Goal: Transaction & Acquisition: Purchase product/service

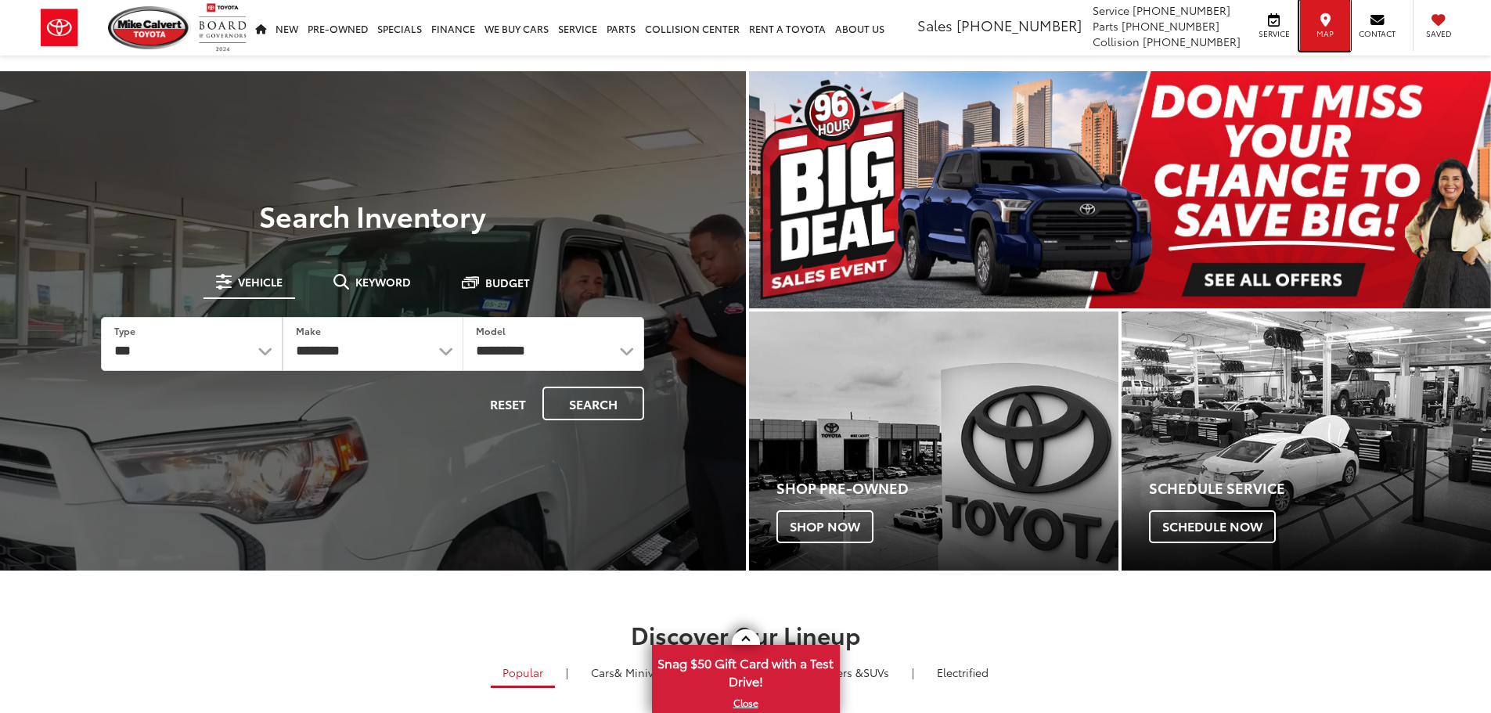
click at [1340, 41] on div "Map" at bounding box center [1324, 25] width 51 height 51
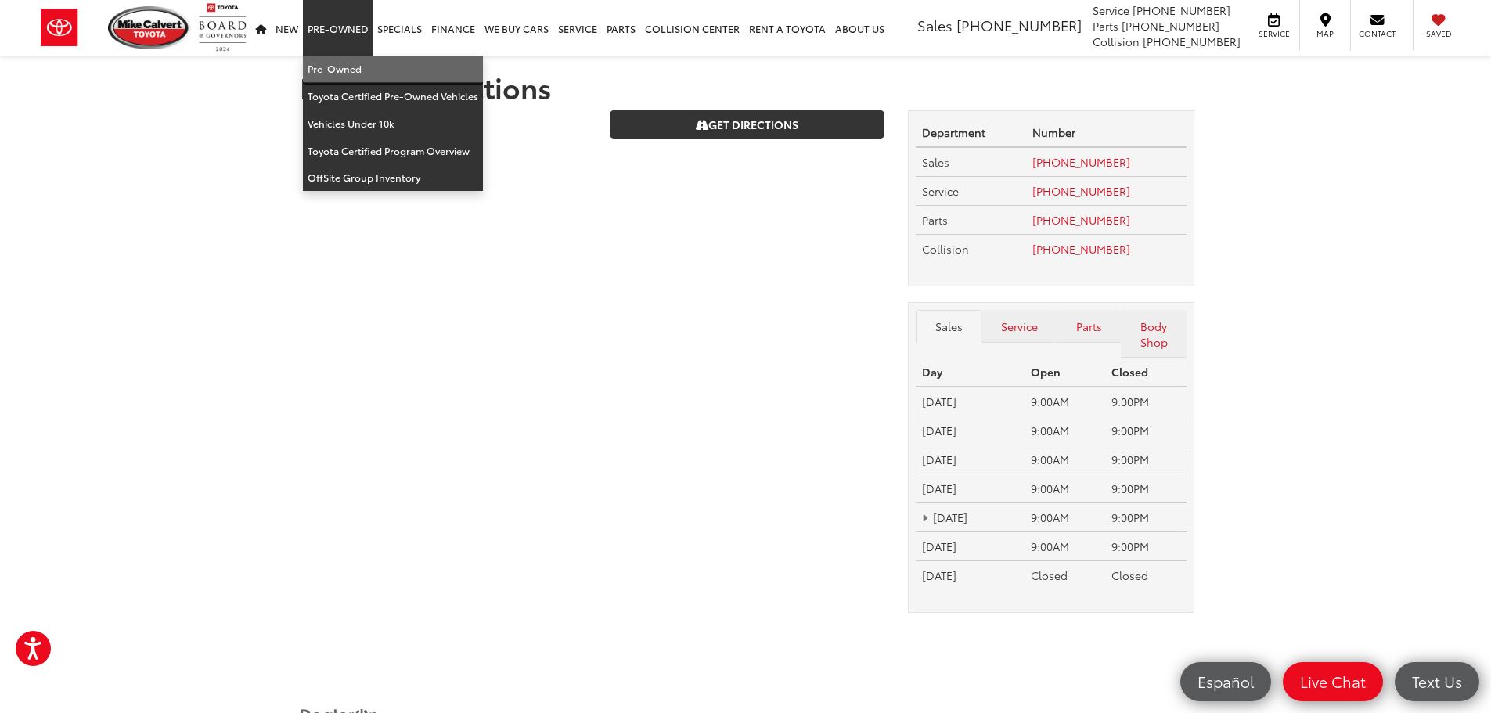
click at [338, 68] on link "Pre-Owned" at bounding box center [393, 69] width 180 height 27
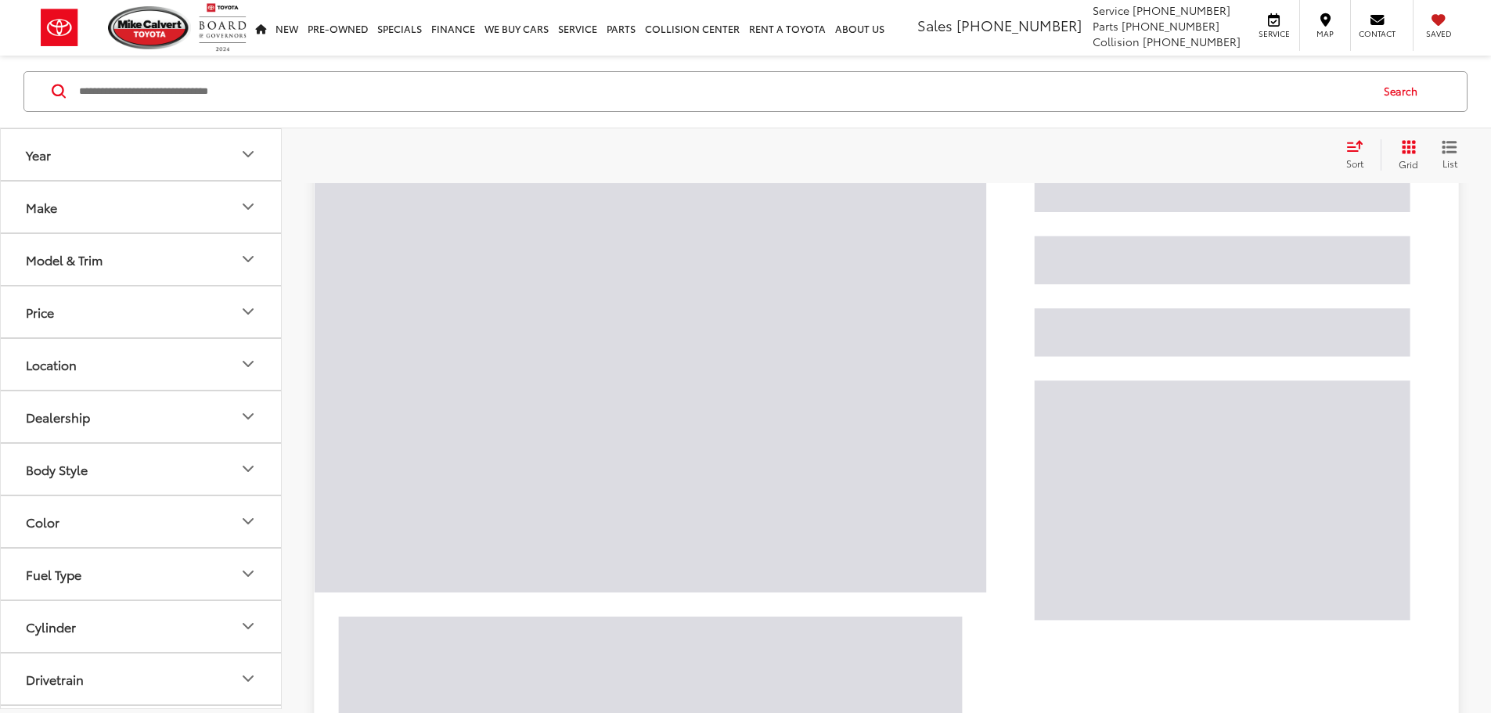
scroll to position [313, 0]
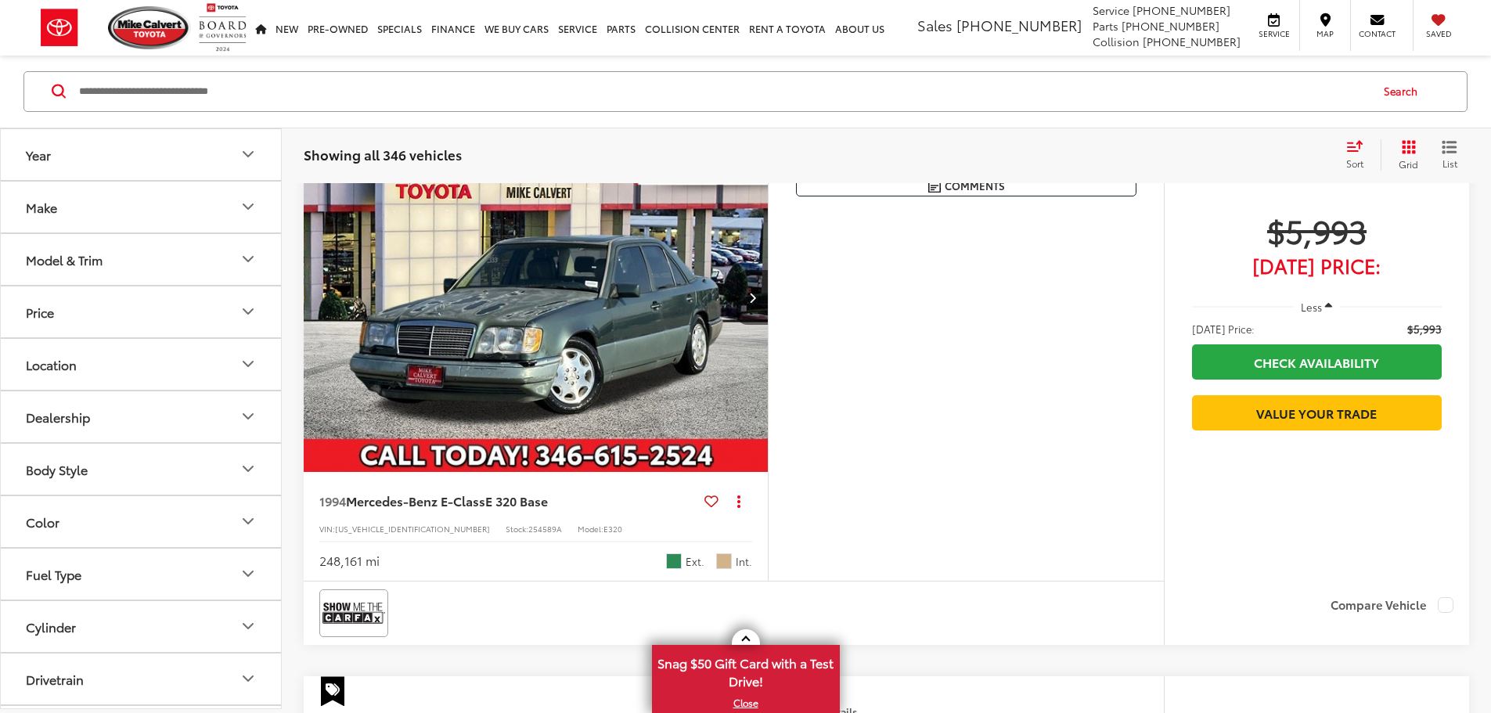
click at [173, 225] on button "Make" at bounding box center [142, 207] width 282 height 51
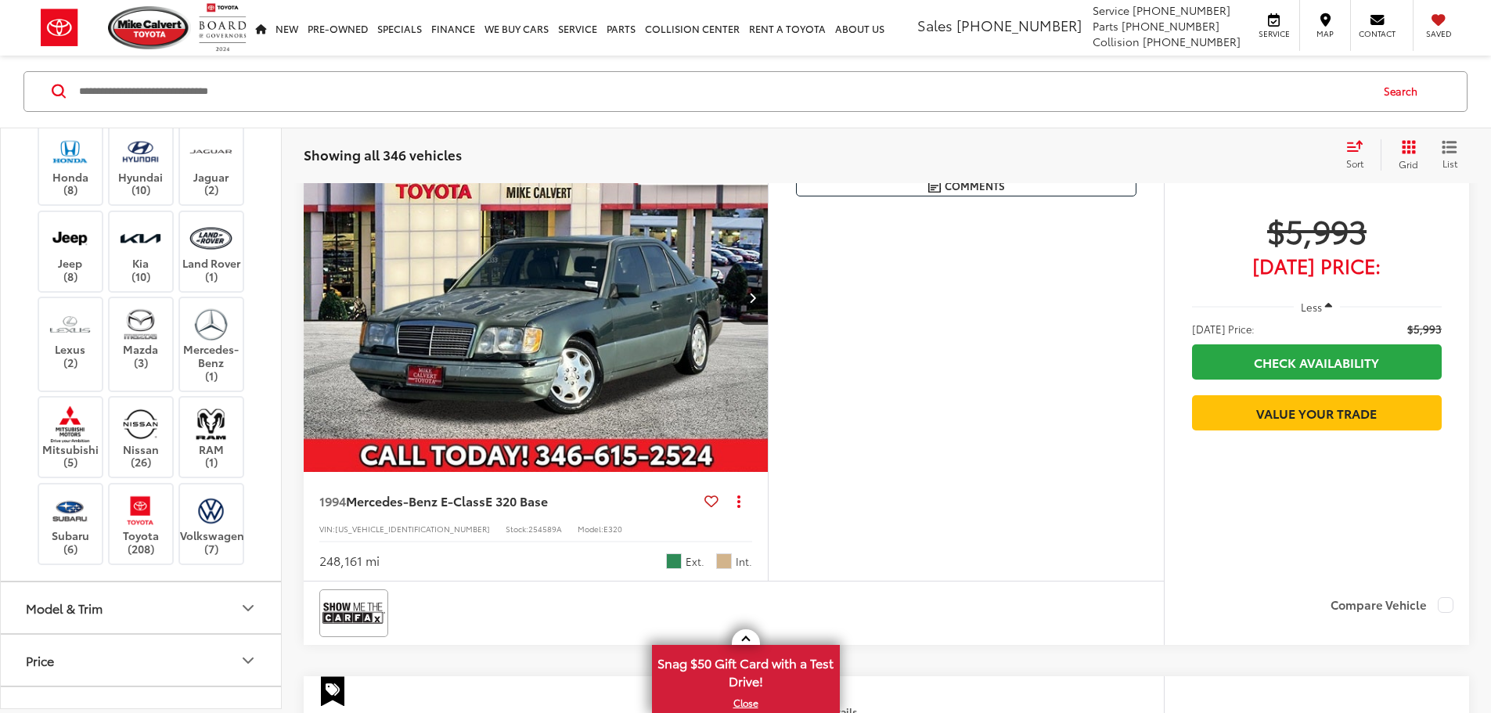
scroll to position [391, 0]
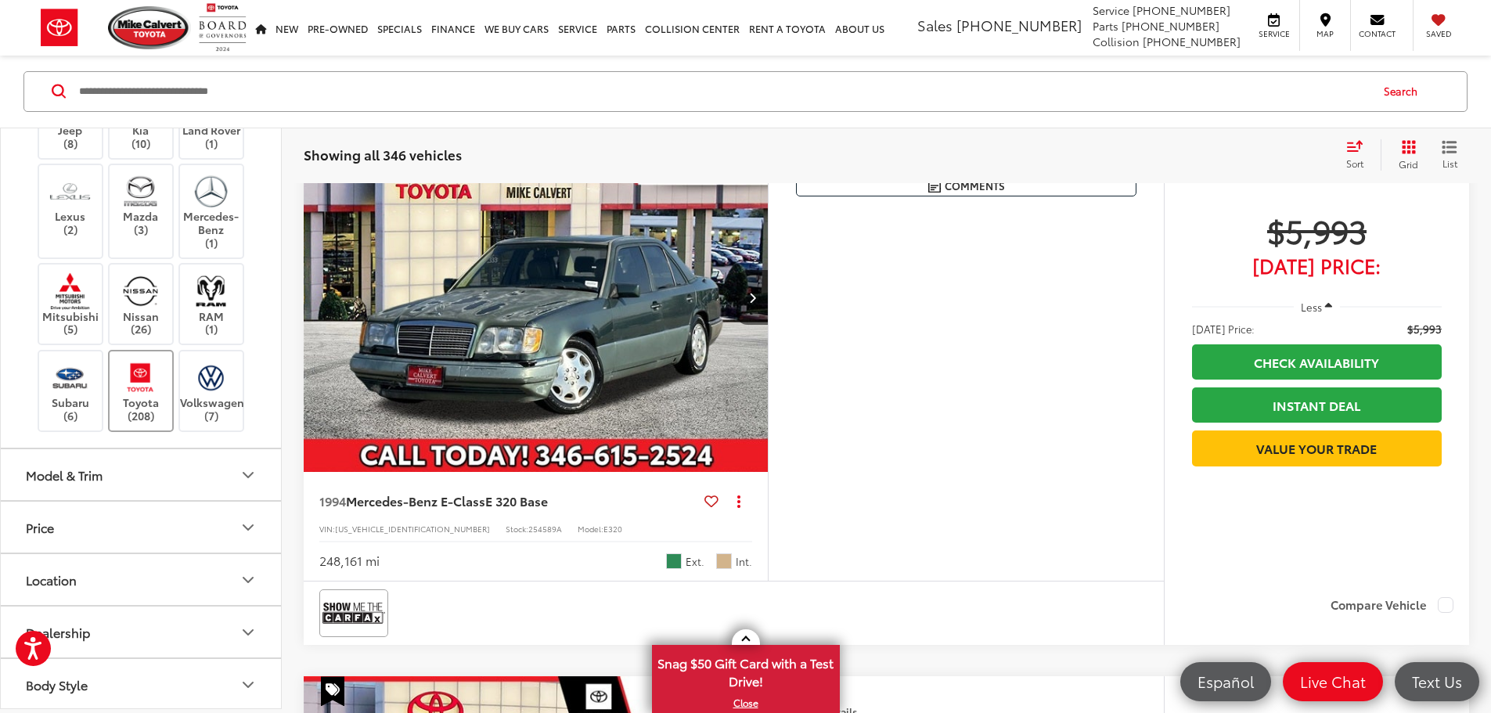
click at [149, 423] on label "Toyota (208)" at bounding box center [141, 390] width 63 height 63
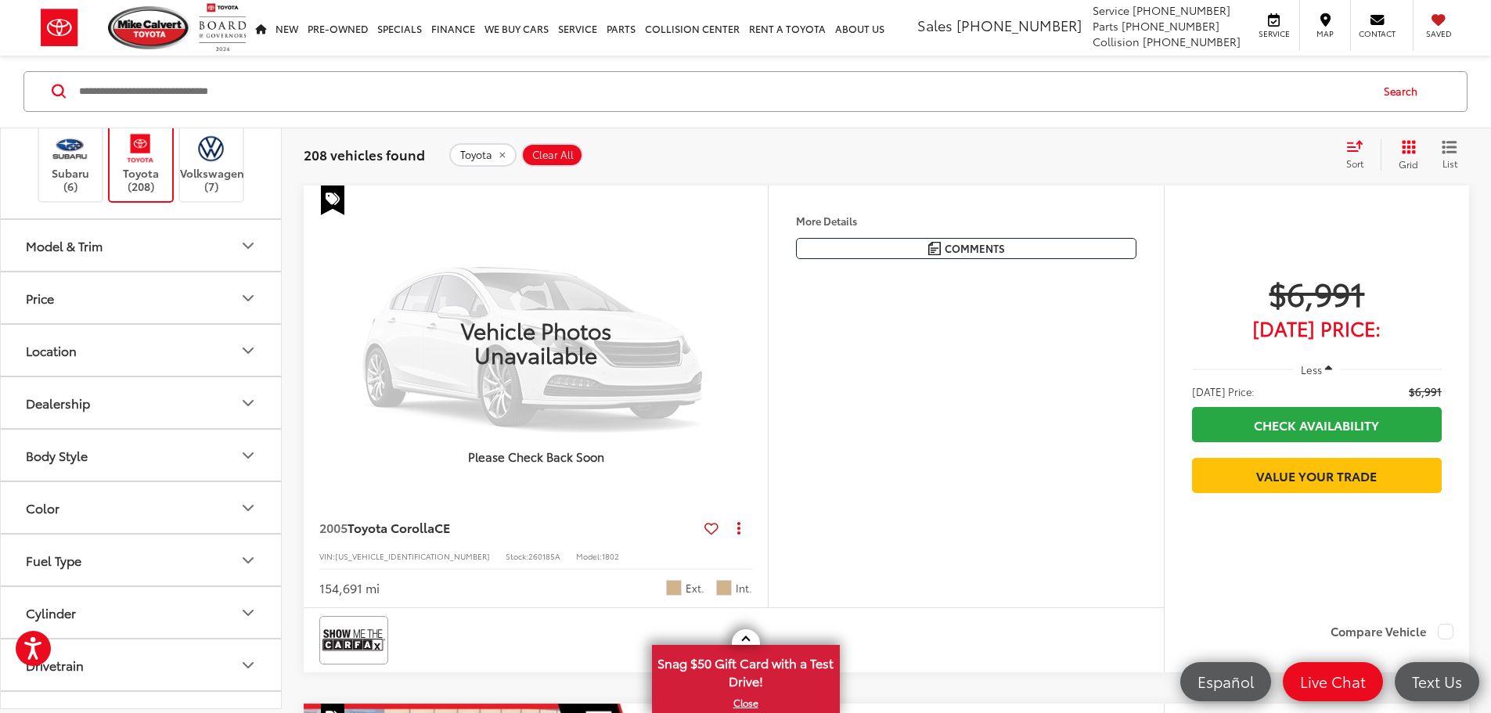
scroll to position [626, 0]
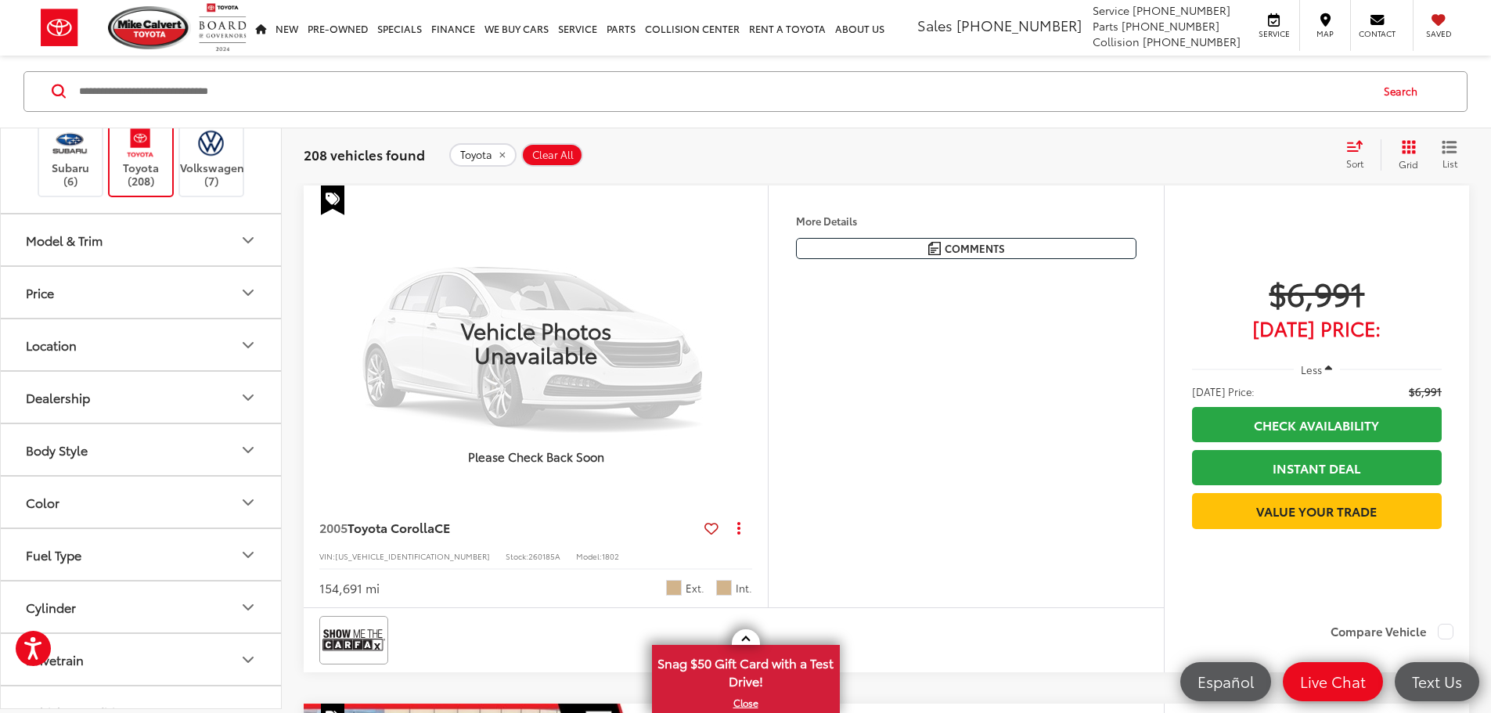
click at [148, 266] on button "Model & Trim" at bounding box center [142, 240] width 282 height 51
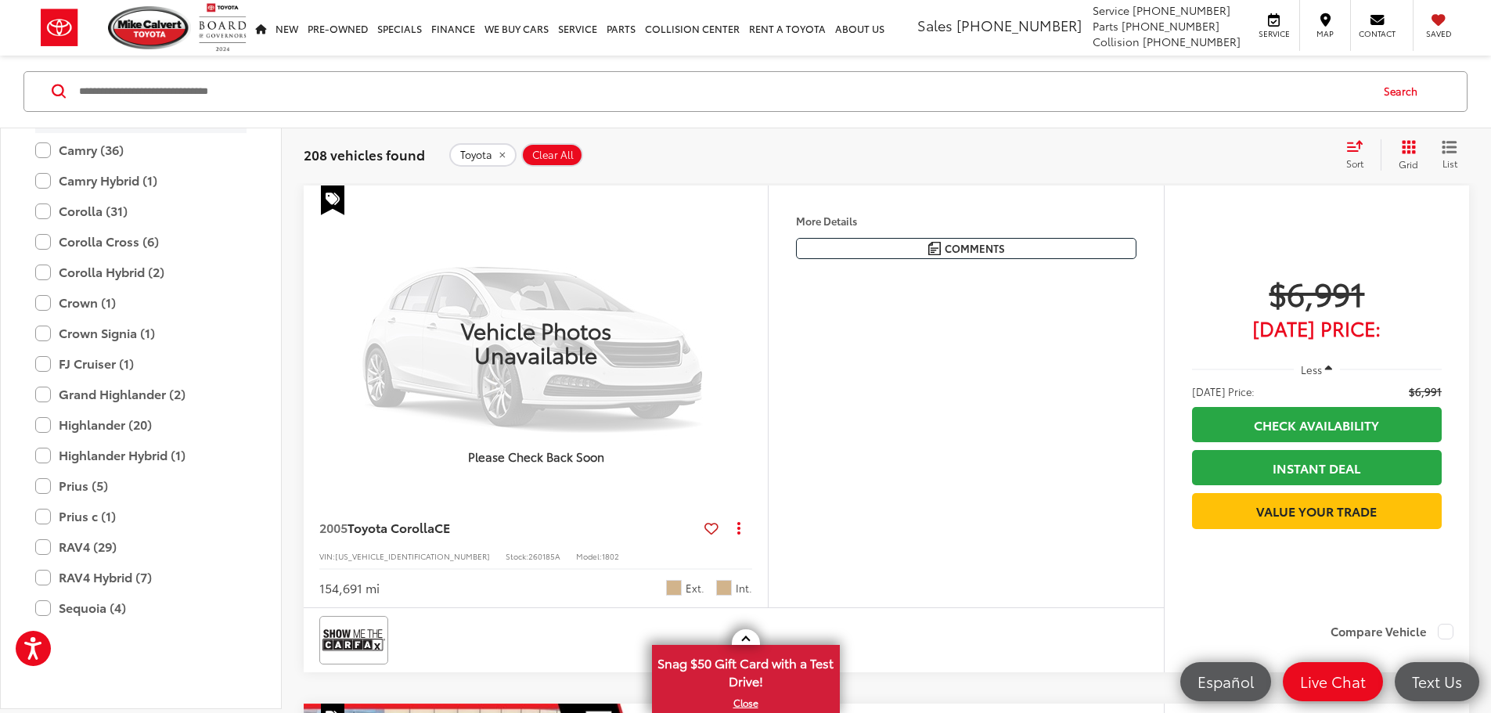
scroll to position [861, 0]
click at [46, 163] on label "Camry (36)" at bounding box center [140, 148] width 211 height 27
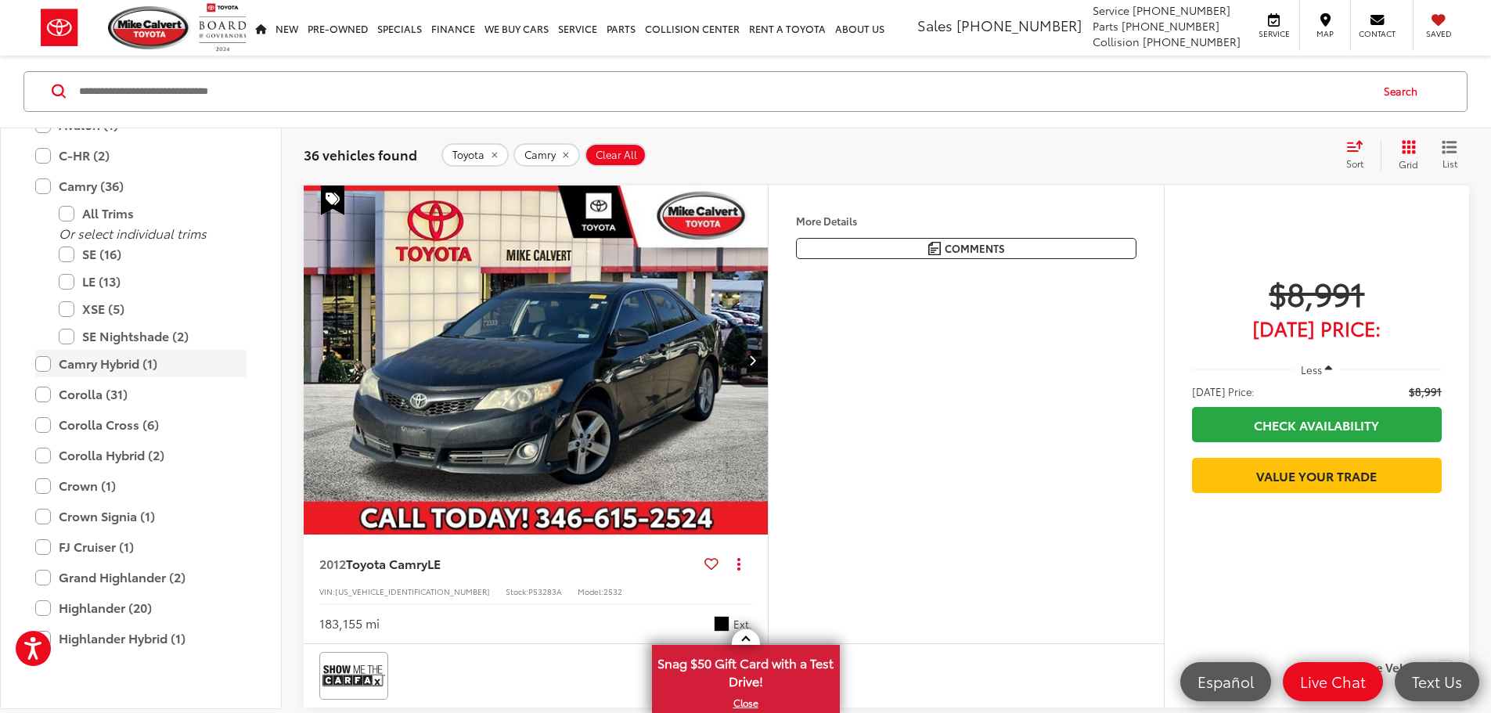
click at [47, 378] on label "Camry Hybrid (1)" at bounding box center [140, 364] width 211 height 27
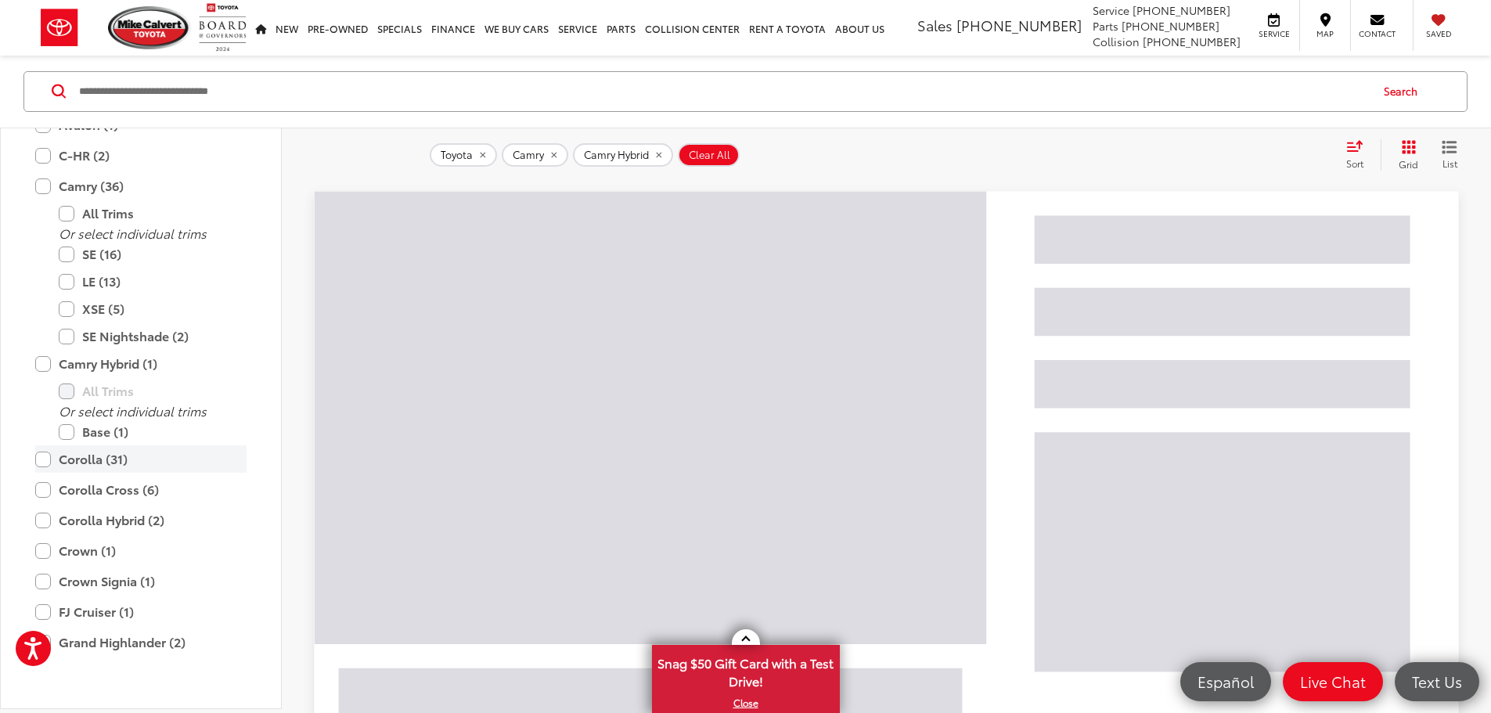
click at [36, 473] on label "Corolla (31)" at bounding box center [140, 458] width 211 height 27
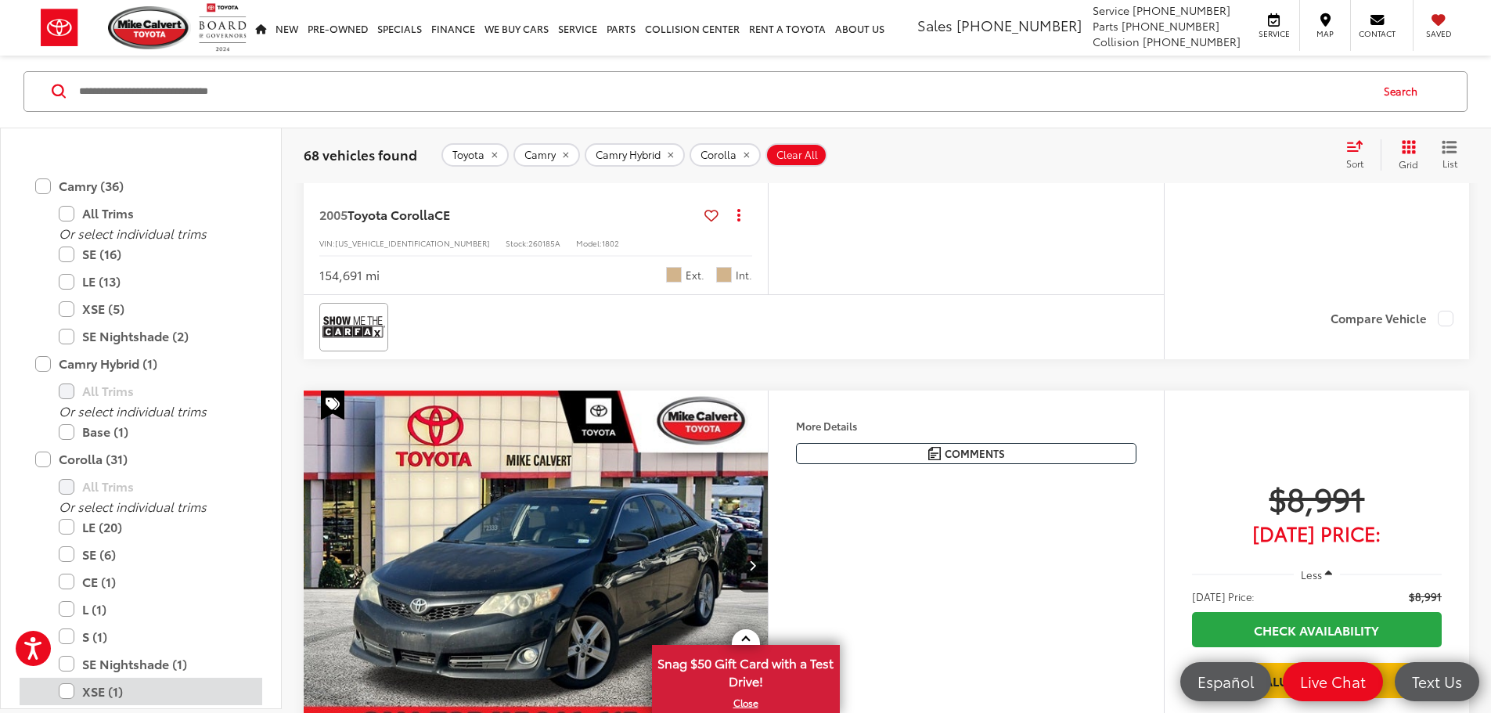
scroll to position [1095, 0]
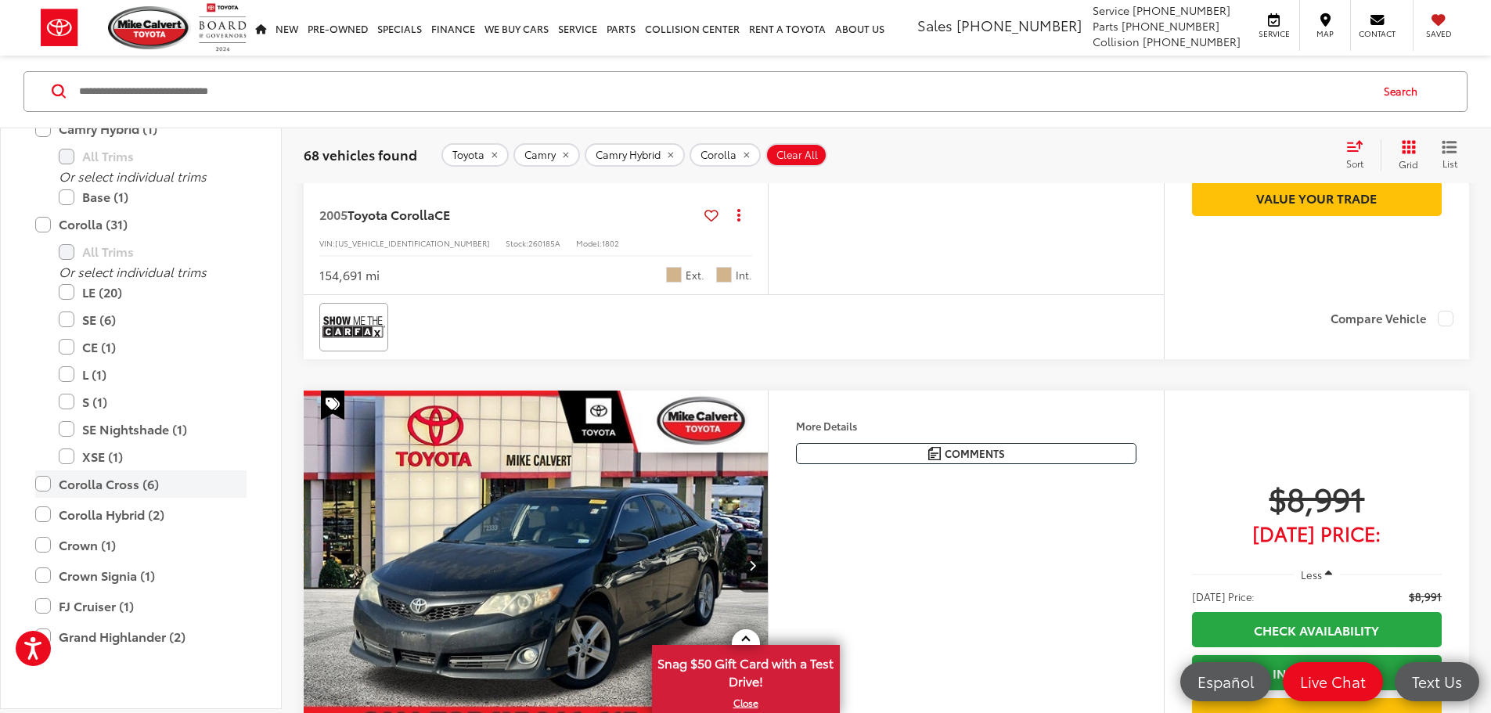
click at [45, 498] on label "Corolla Cross (6)" at bounding box center [140, 483] width 211 height 27
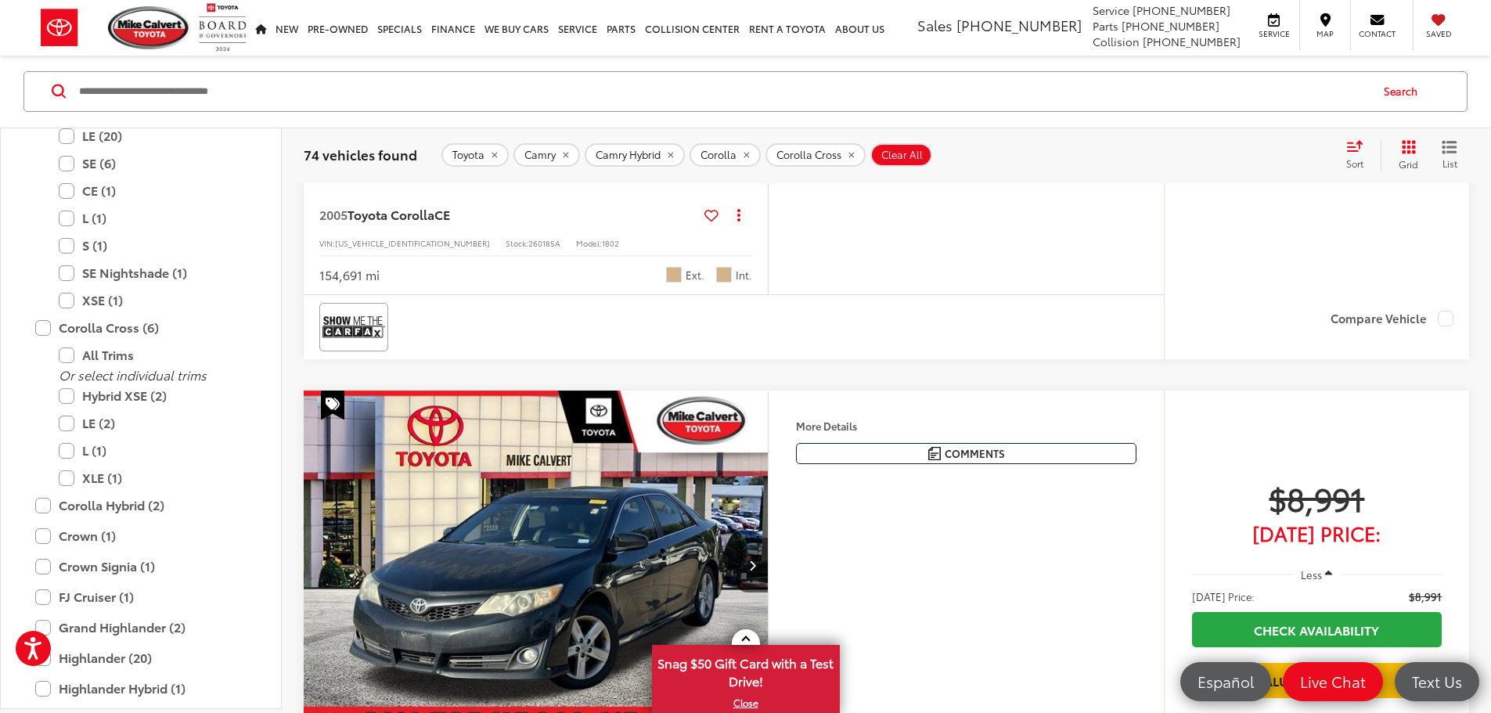
scroll to position [1119, 0]
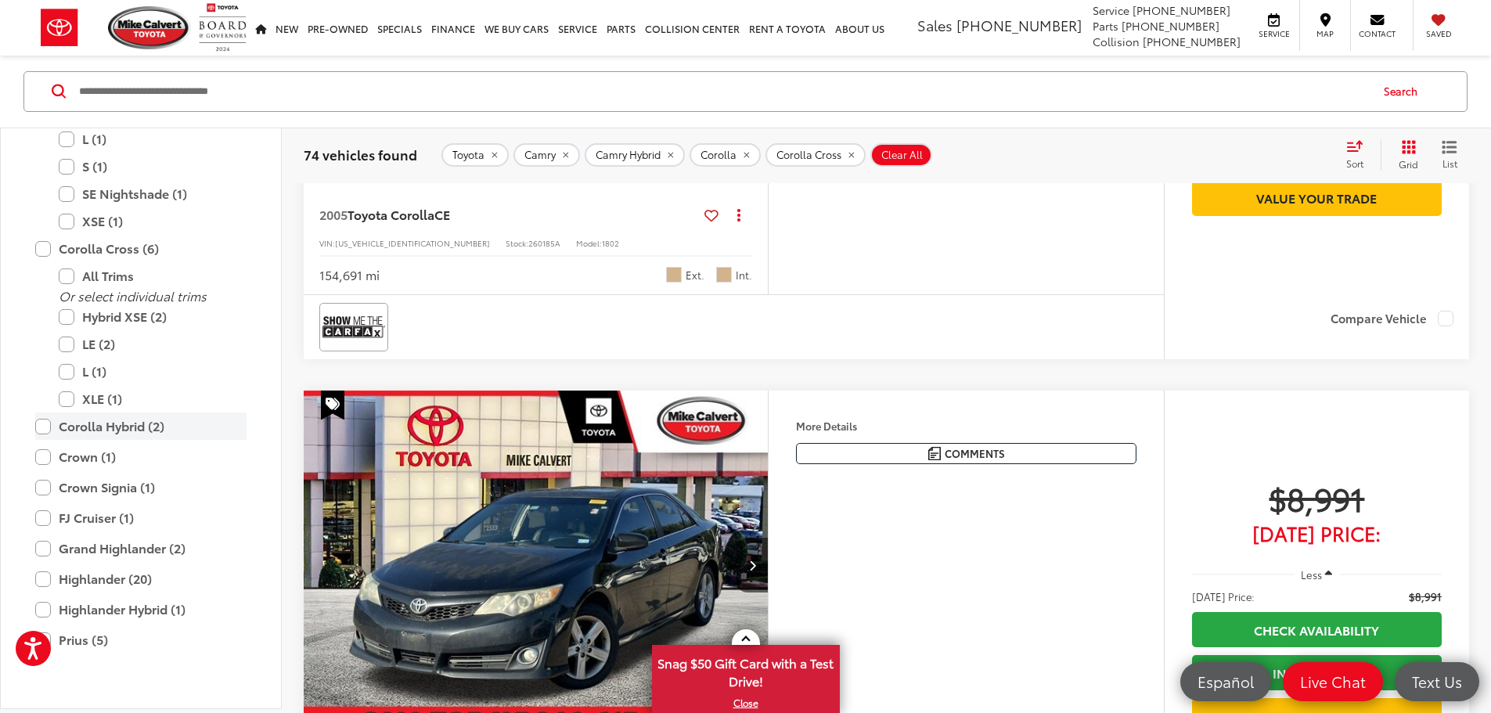
click at [46, 440] on label "Corolla Hybrid (2)" at bounding box center [140, 425] width 211 height 27
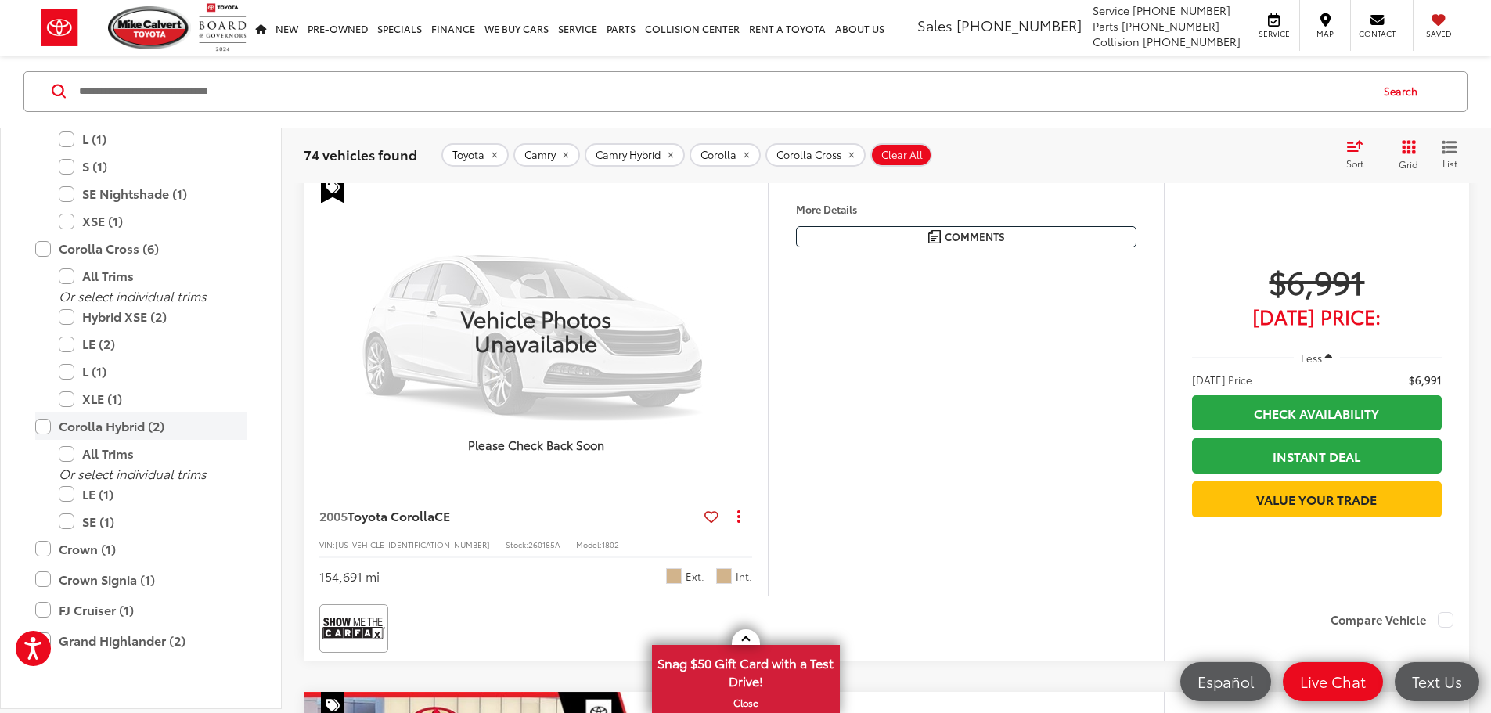
scroll to position [250, 0]
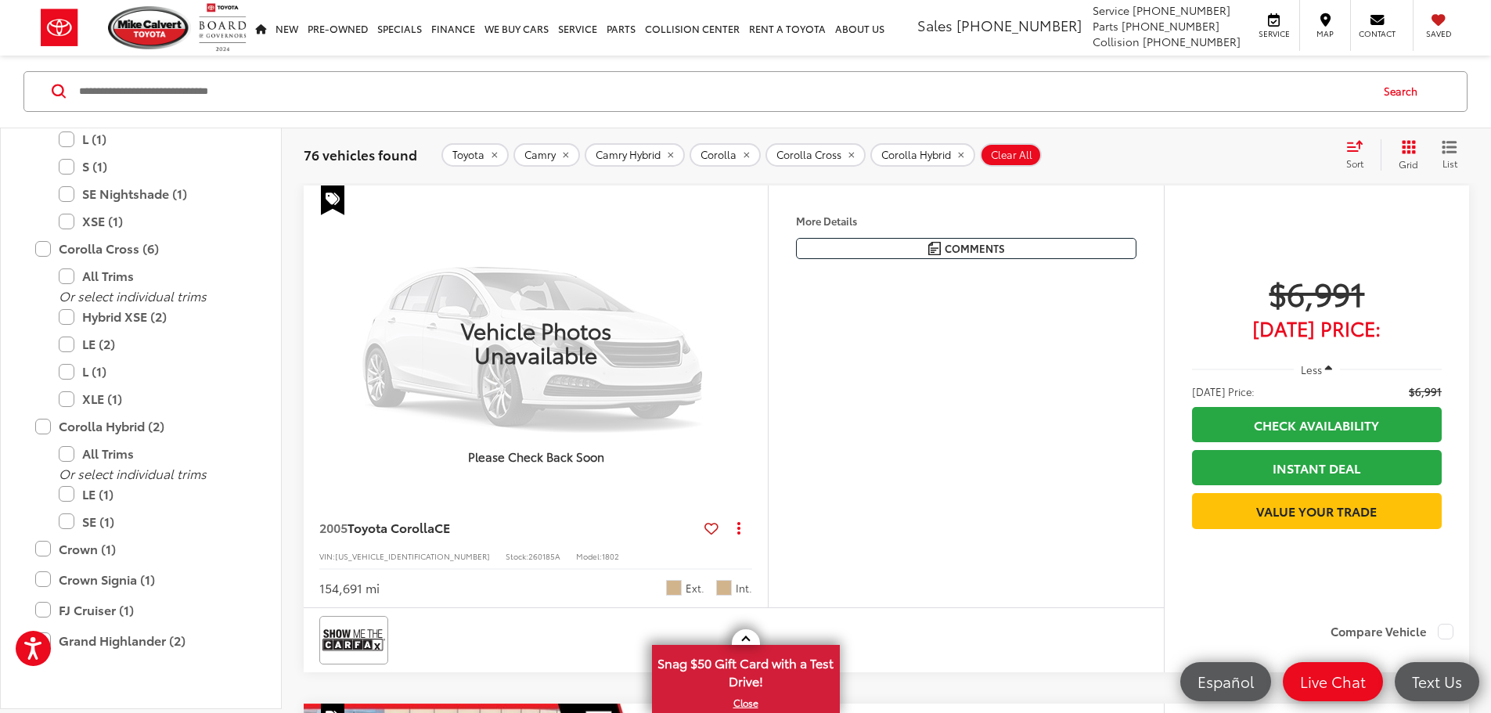
click at [1370, 162] on div "Sort" at bounding box center [1359, 154] width 42 height 31
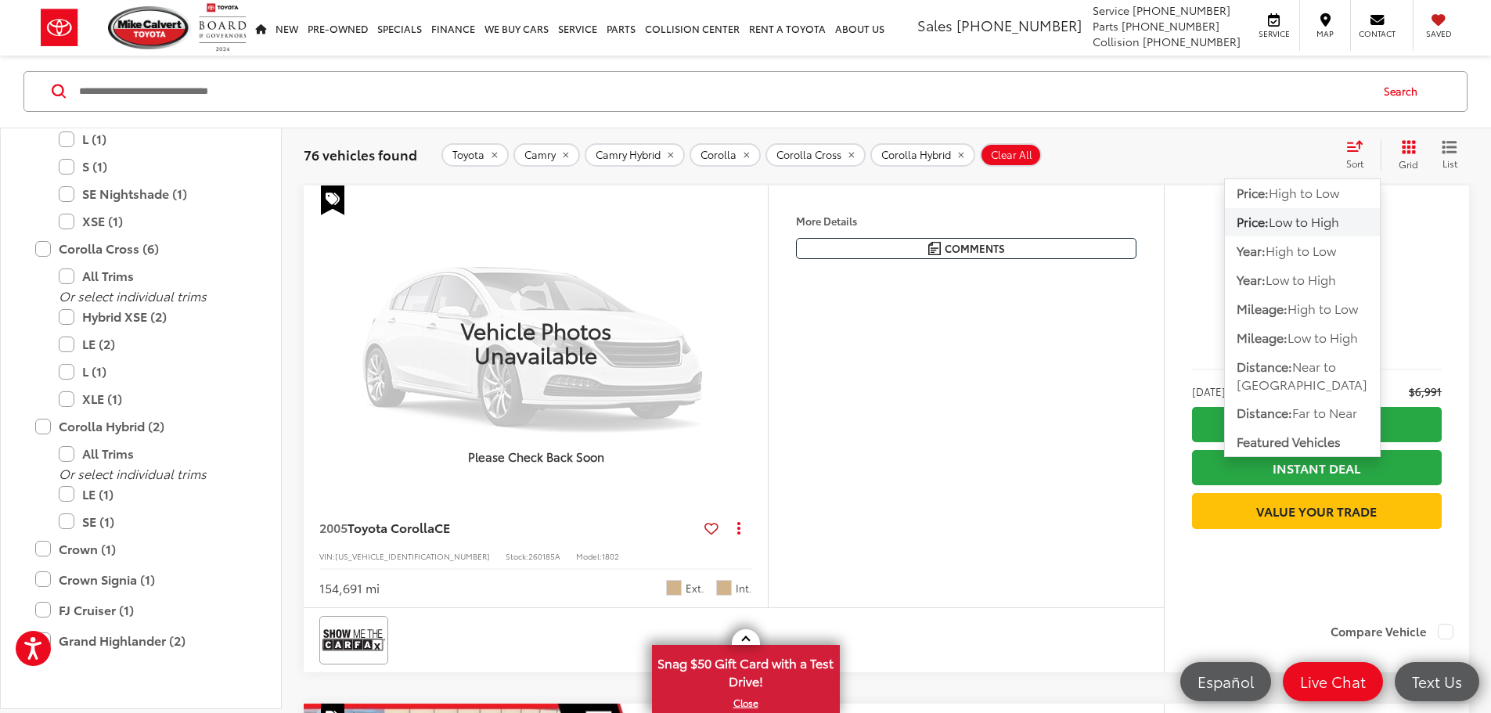
click at [1331, 225] on span "Low to High" at bounding box center [1303, 222] width 70 height 18
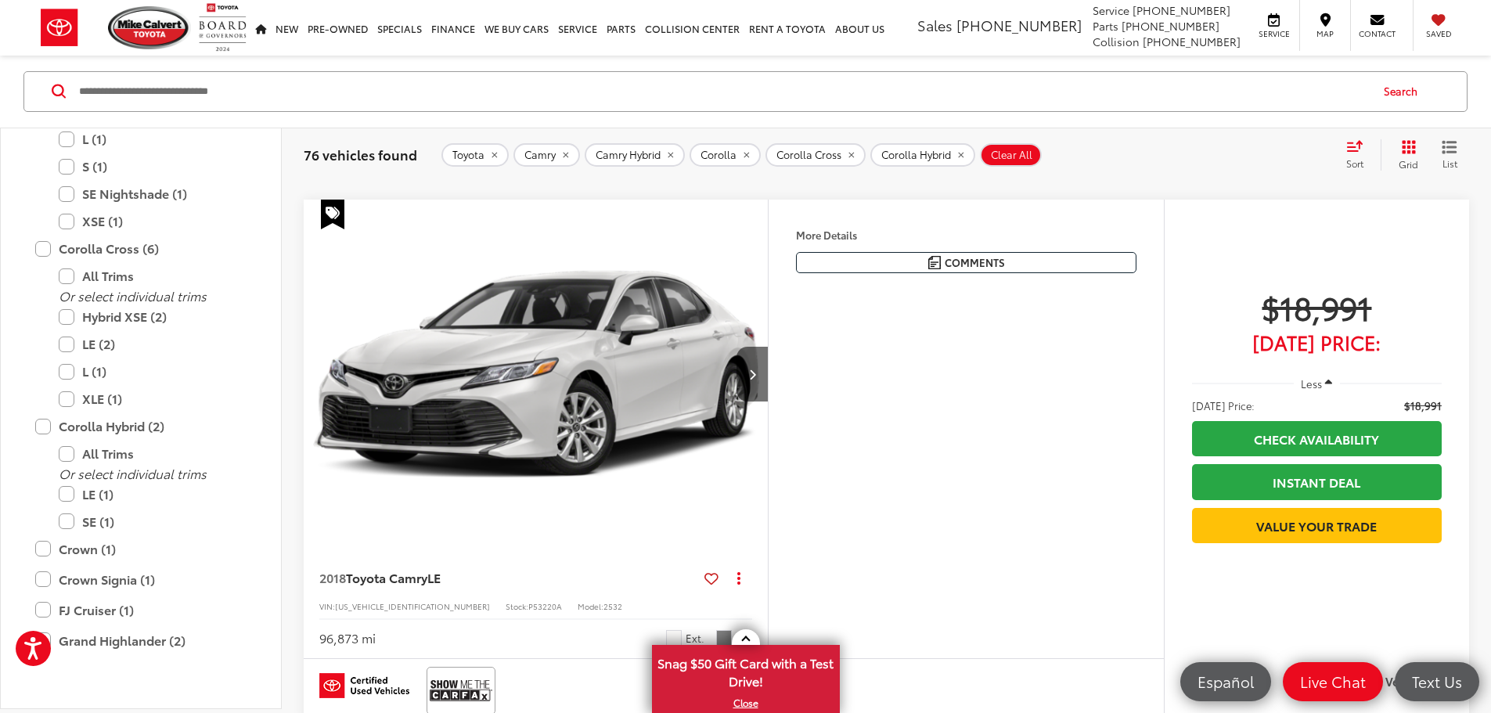
scroll to position [3380, 0]
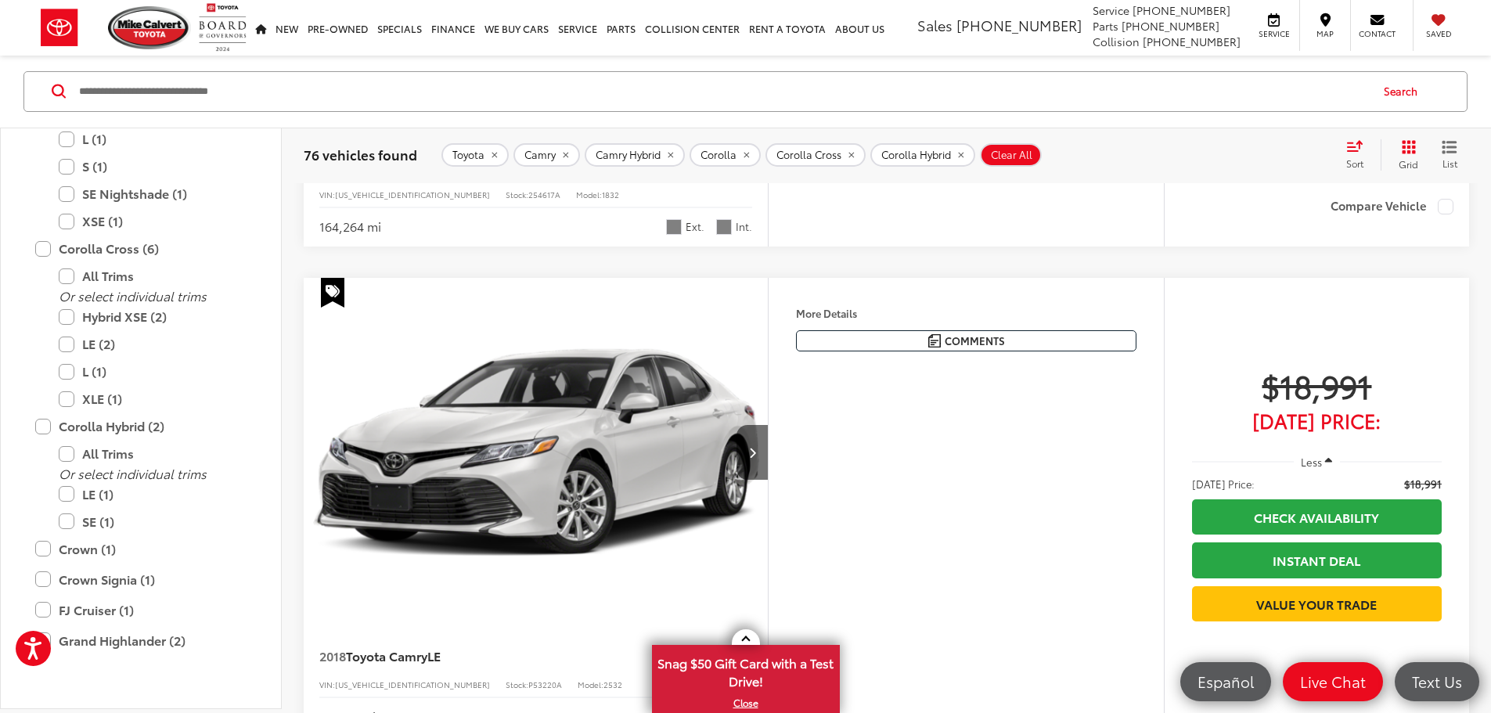
click at [0, 0] on button "More..." at bounding box center [0, 0] width 0 height 0
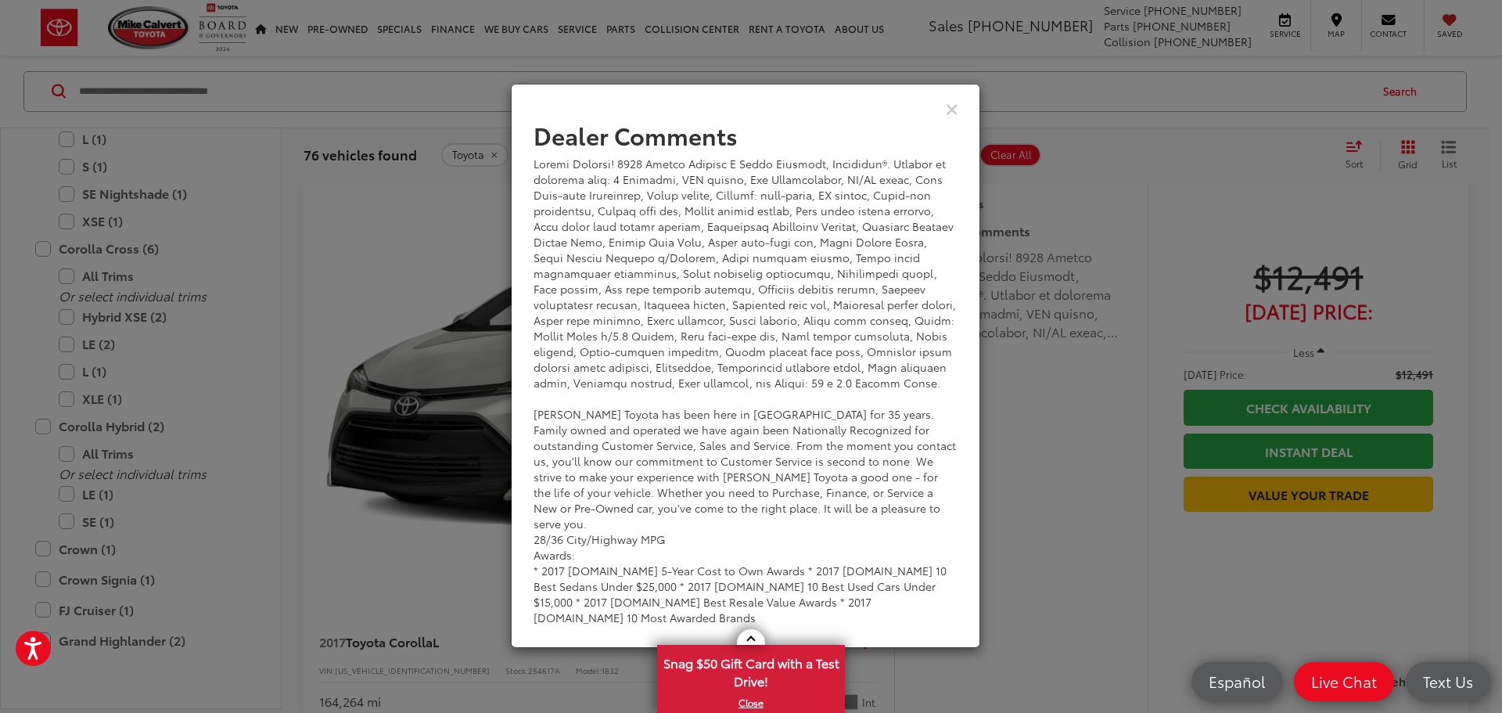
click at [1093, 416] on div "Dealer Comments Mike Calvert Toyota has been here in Houston for 35 years. Fami…" at bounding box center [751, 356] width 1502 height 713
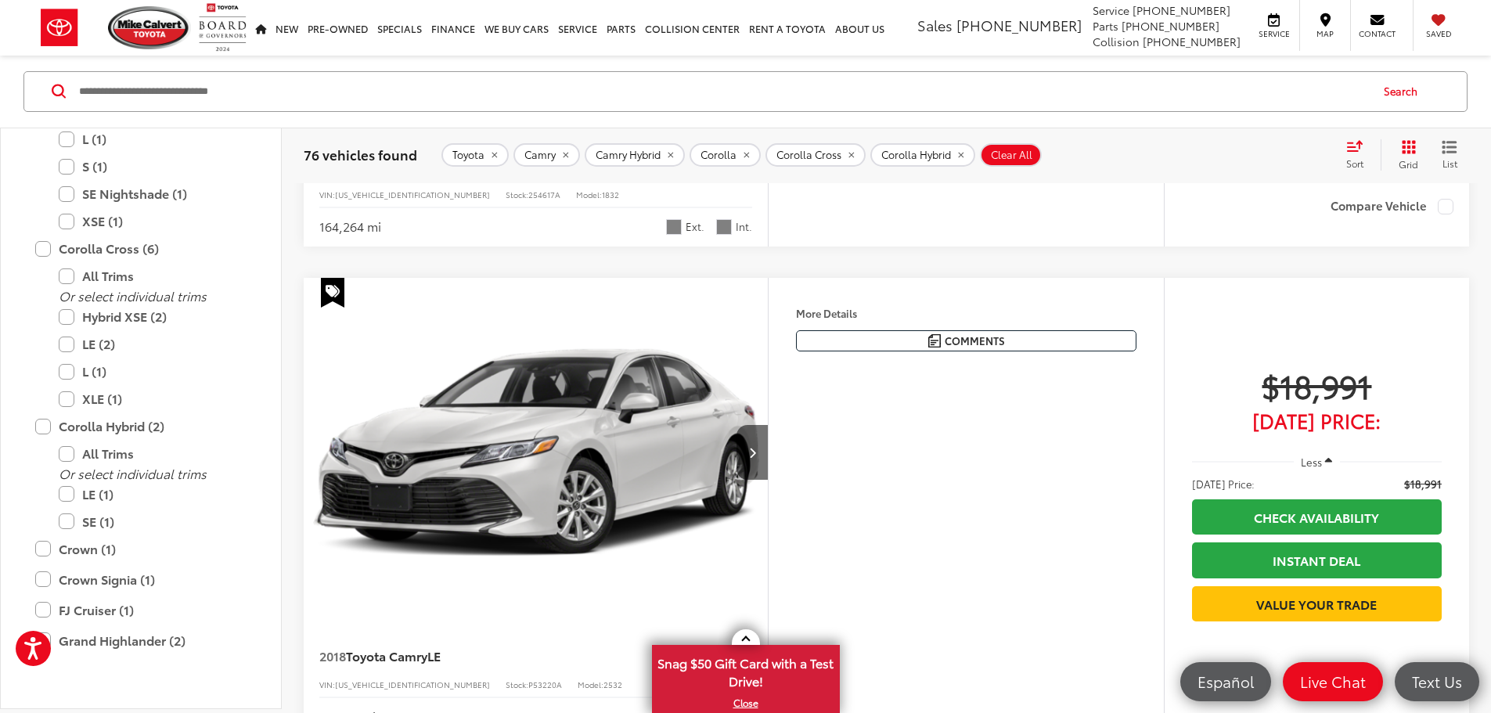
click at [0, 0] on button "More..." at bounding box center [0, 0] width 0 height 0
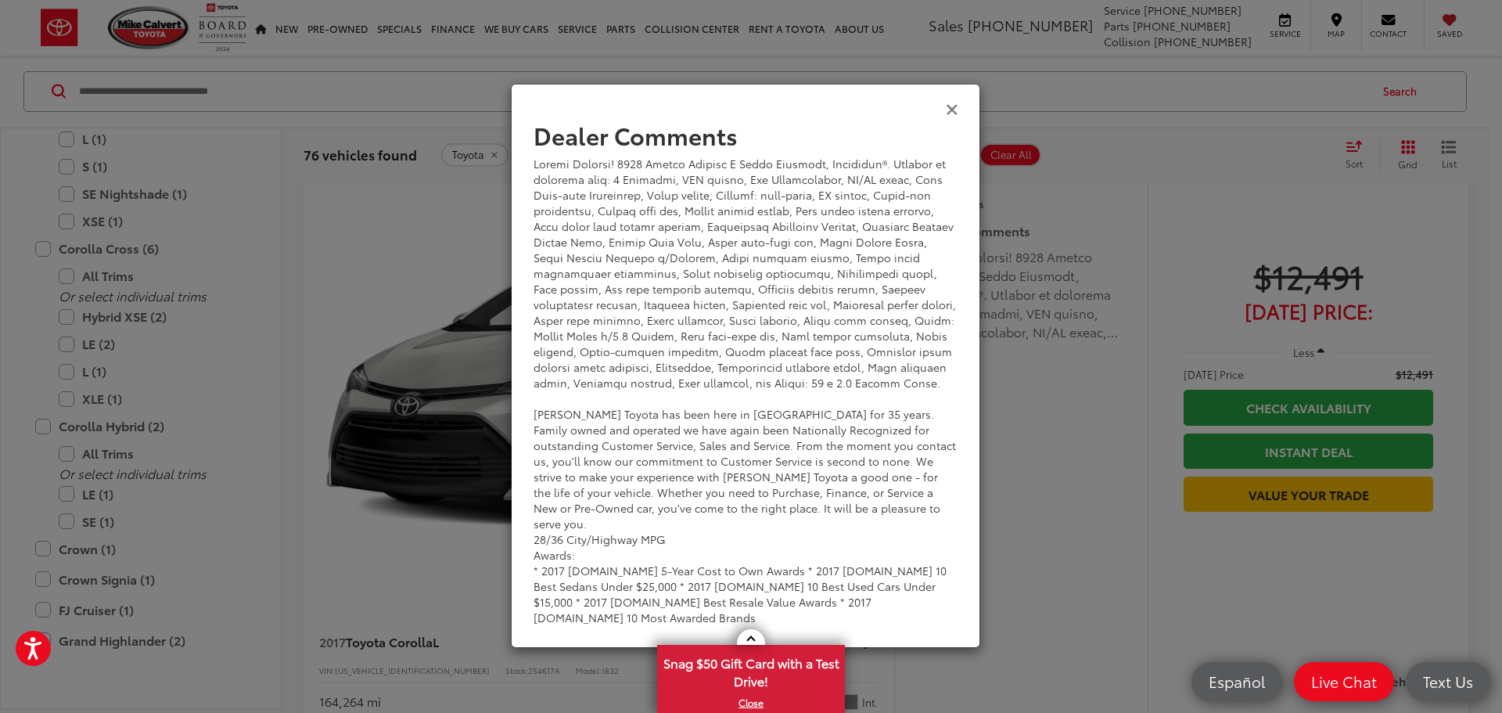
click at [955, 101] on icon "Close" at bounding box center [952, 108] width 13 height 16
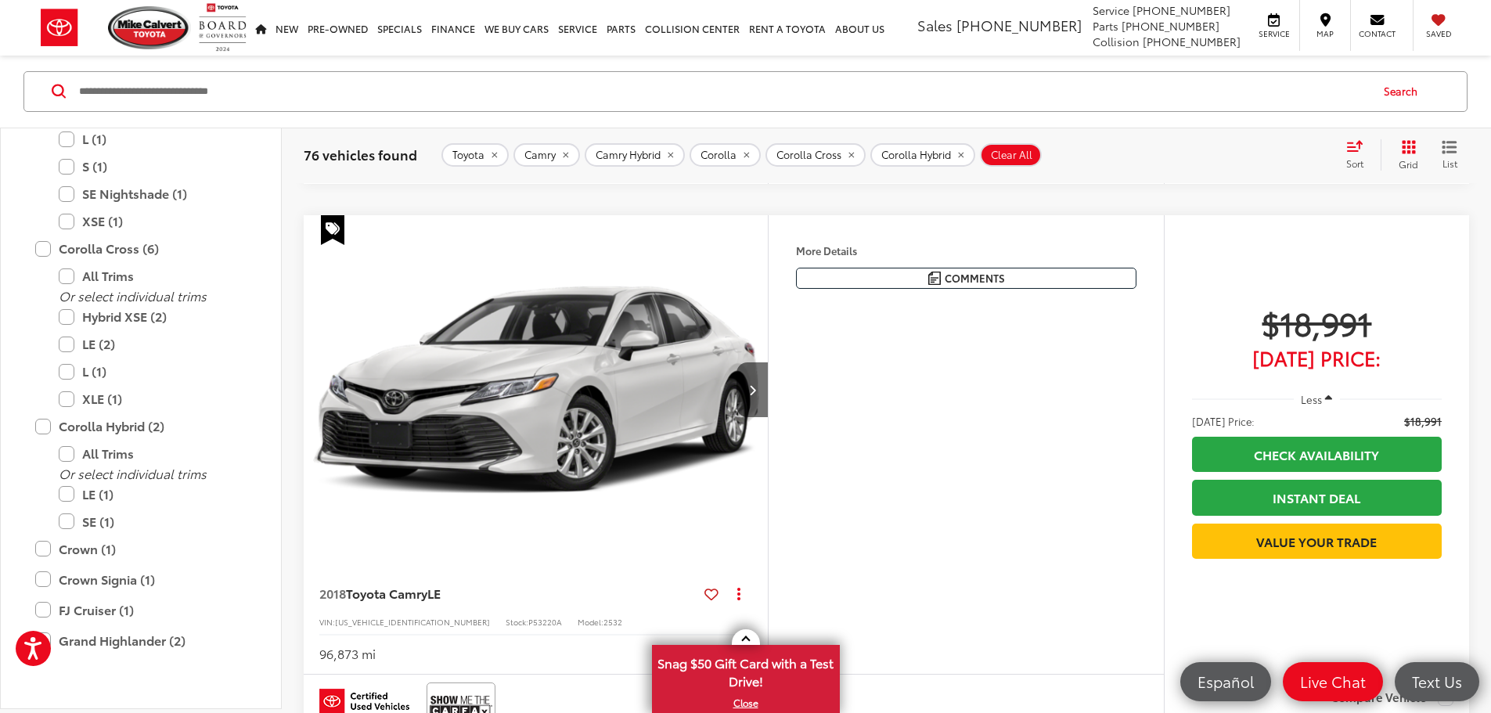
scroll to position [3459, 0]
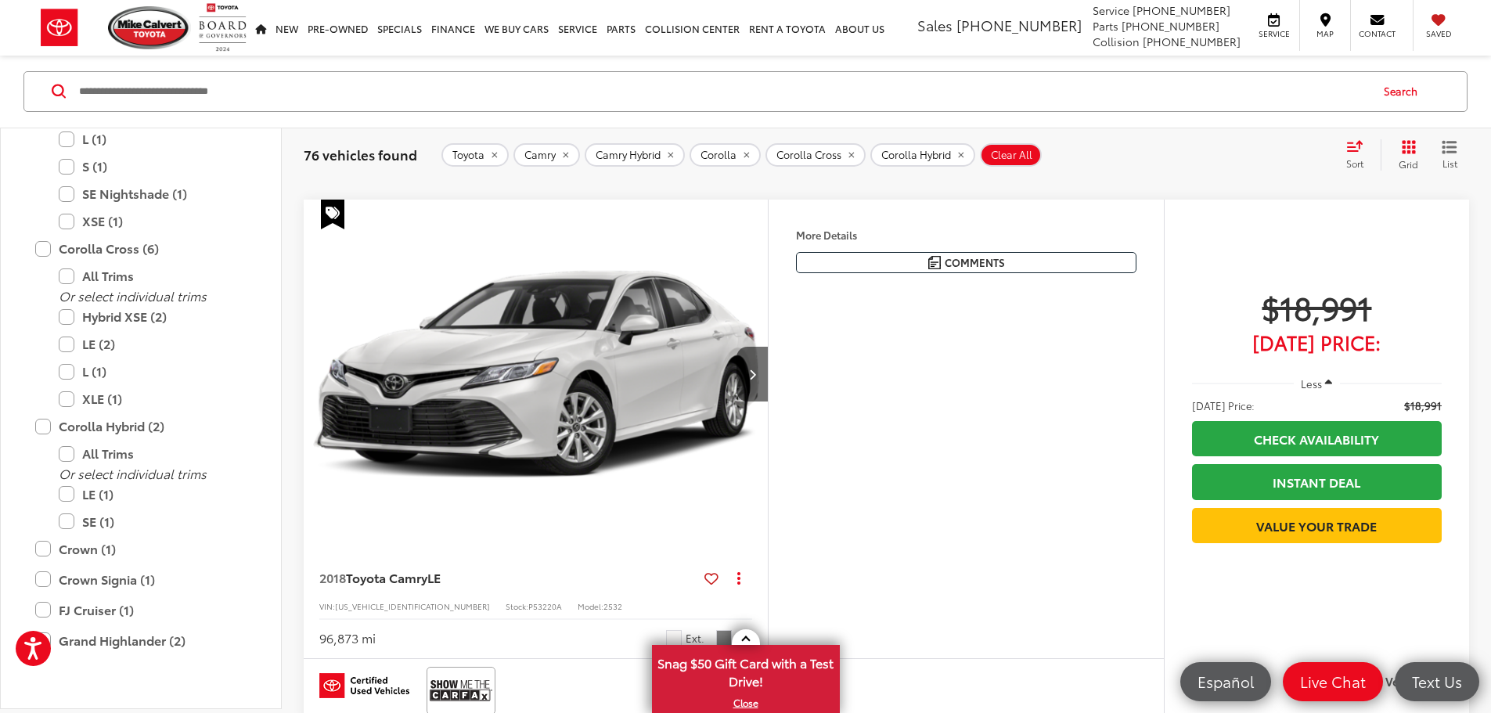
scroll to position [0, 2967]
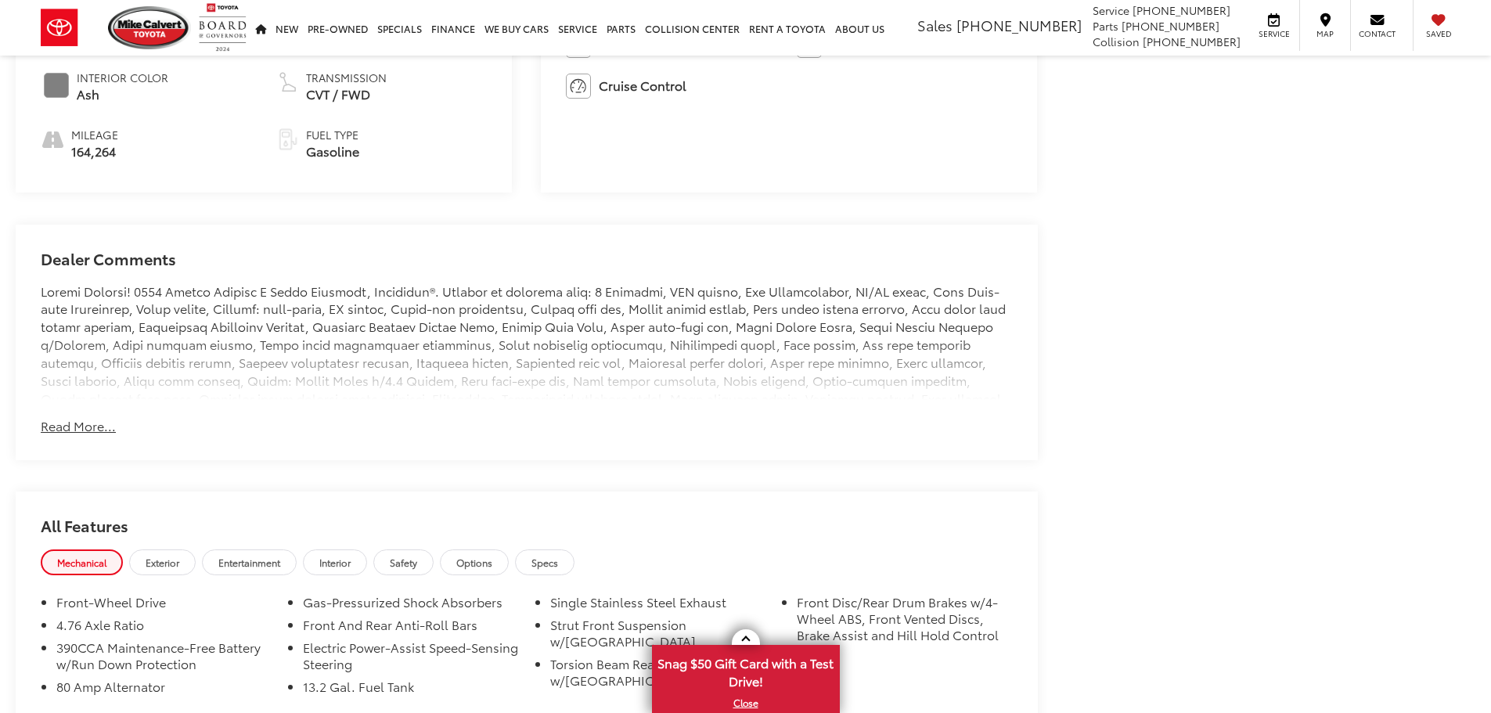
scroll to position [1017, 0]
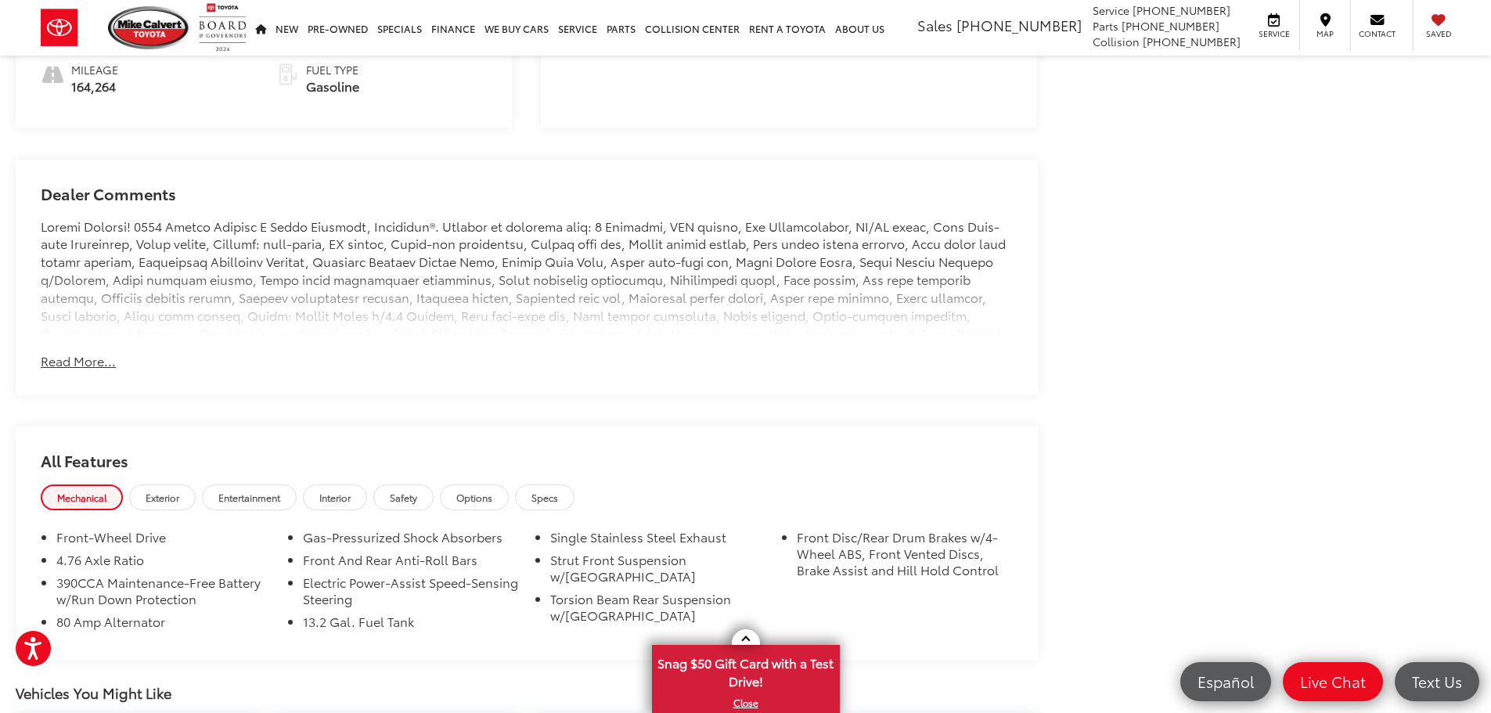
click at [103, 362] on button "Read More..." at bounding box center [78, 361] width 75 height 18
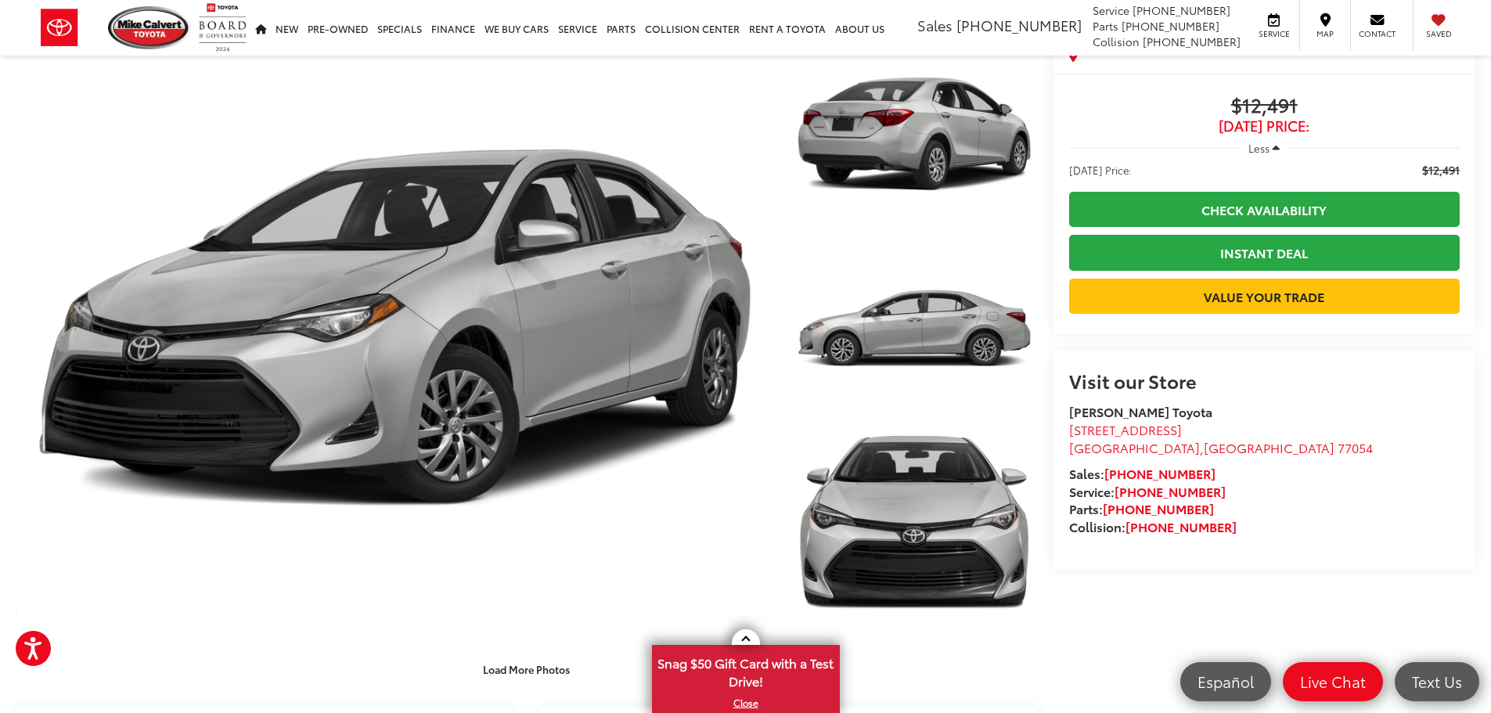
scroll to position [0, 0]
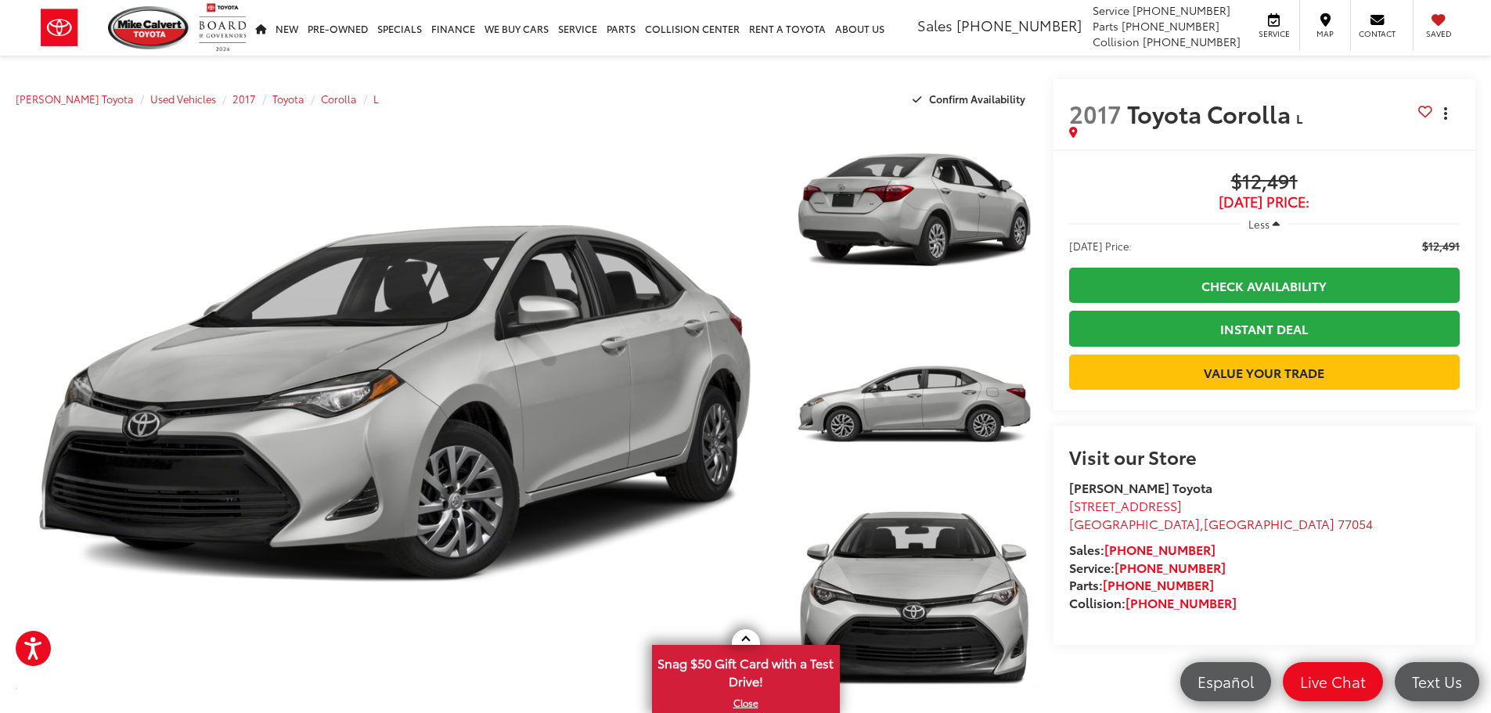
click at [1450, 121] on button "Actions" at bounding box center [1445, 112] width 27 height 27
click at [1357, 106] on h2 "2017 Toyota Corolla L" at bounding box center [1243, 112] width 349 height 27
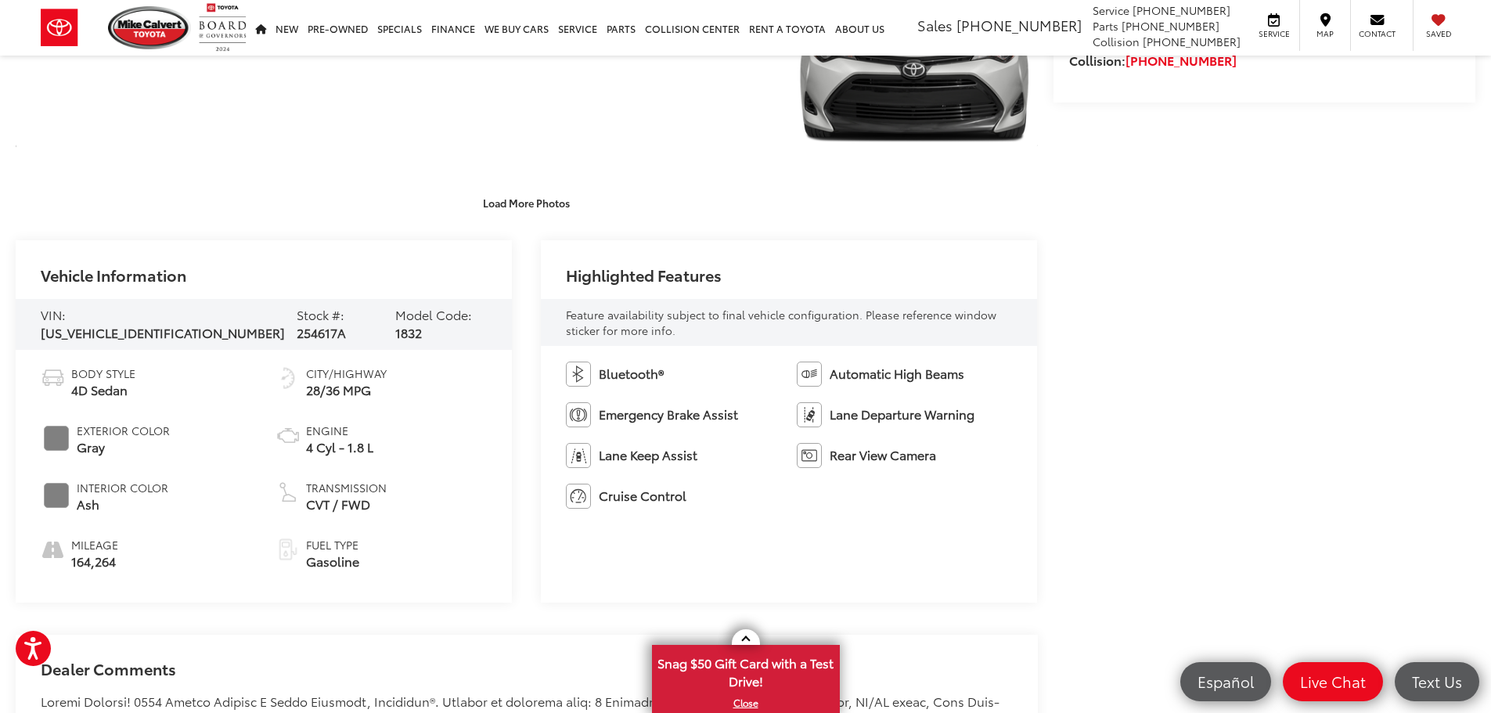
scroll to position [548, 0]
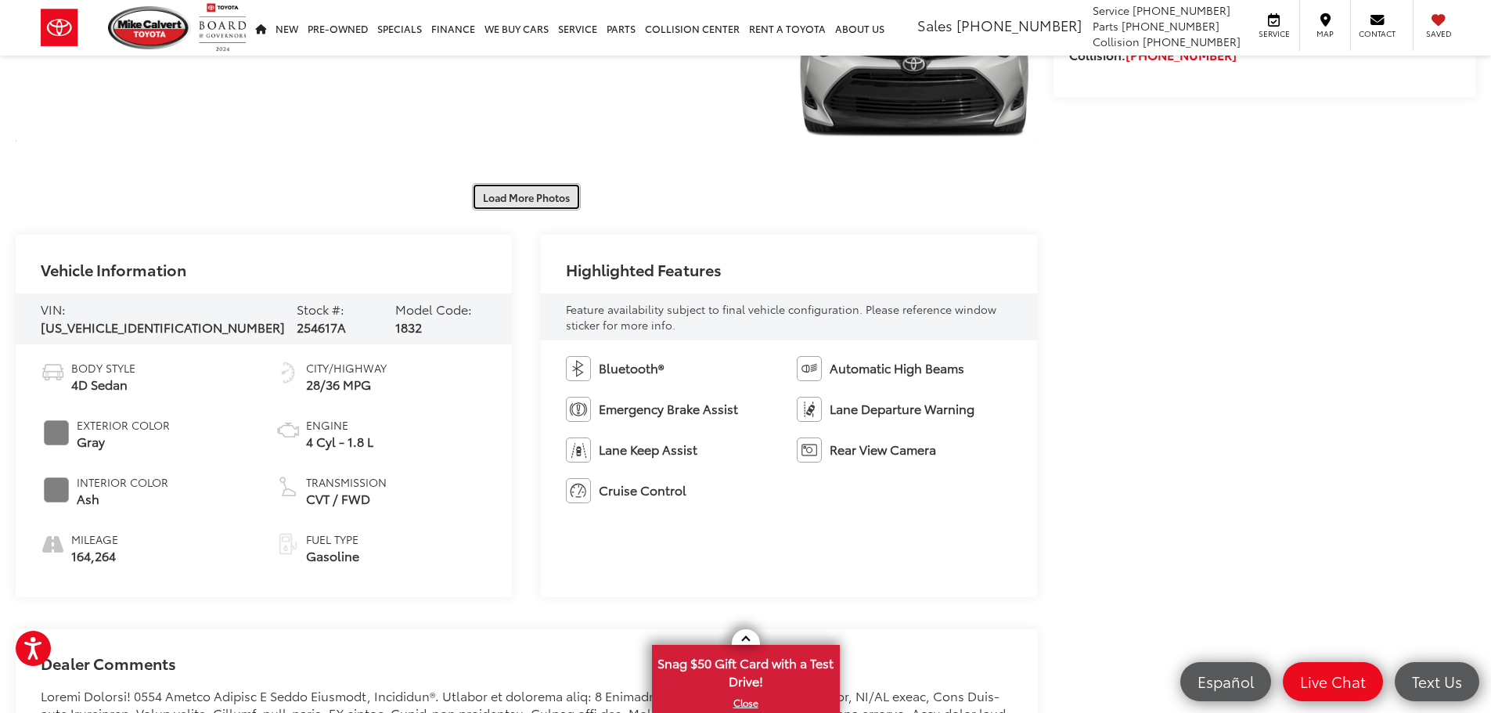
click at [546, 201] on button "Load More Photos" at bounding box center [526, 196] width 109 height 27
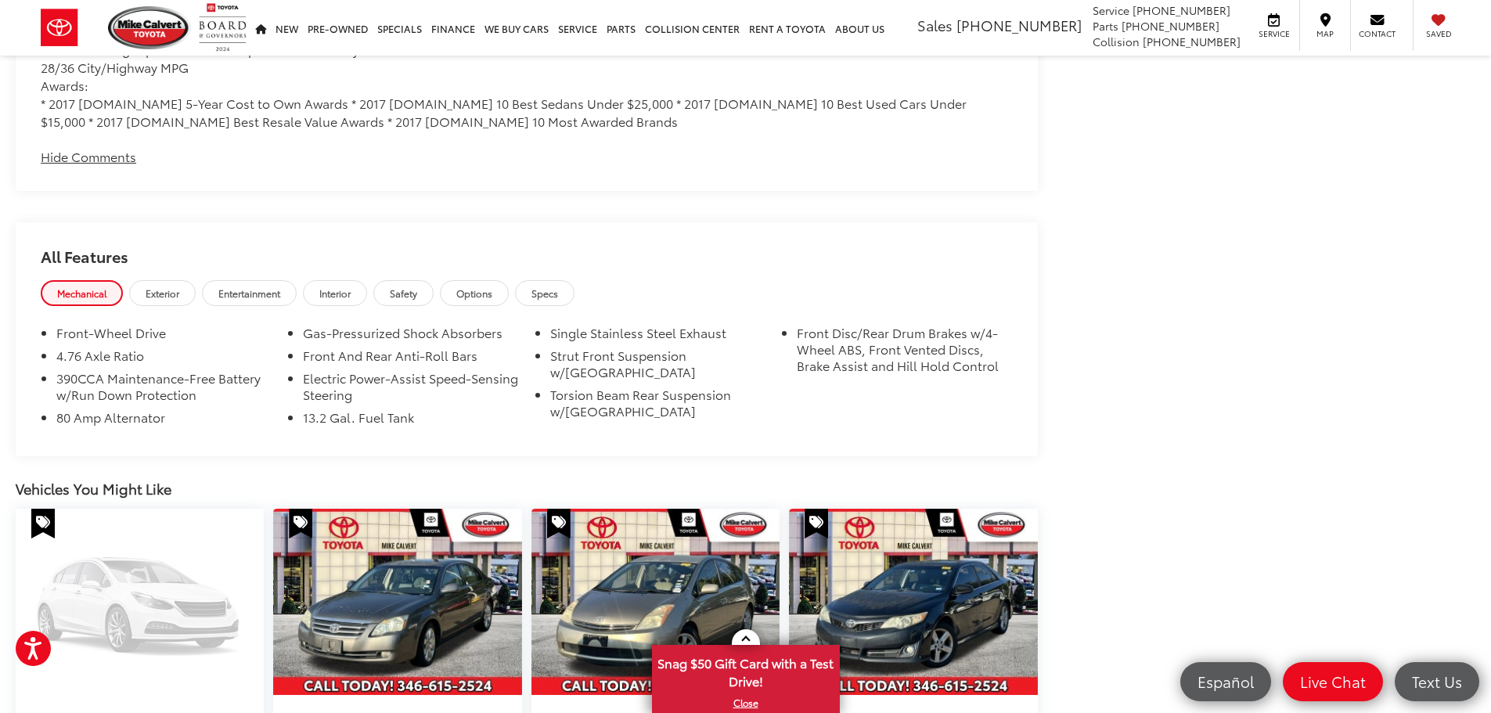
scroll to position [2191, 0]
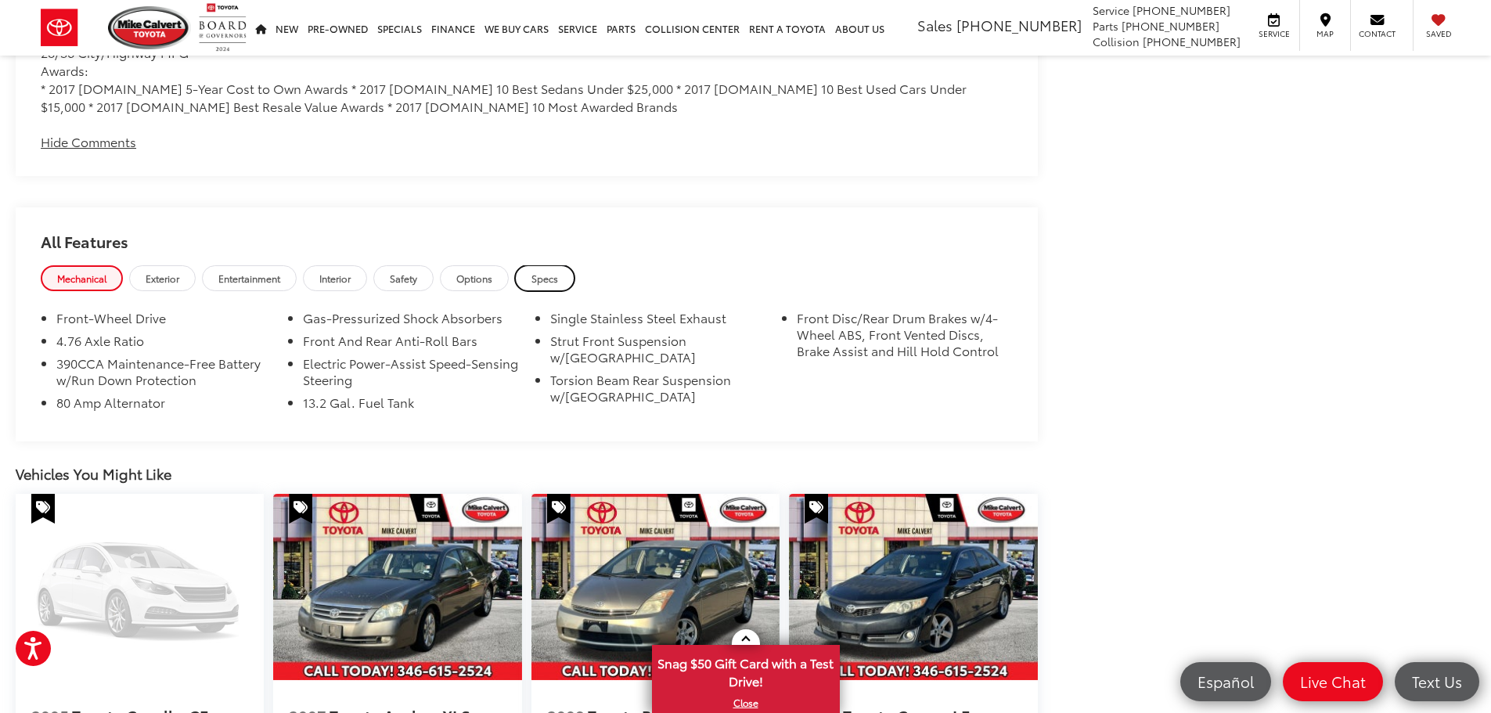
click at [562, 265] on link "Specs" at bounding box center [544, 278] width 59 height 26
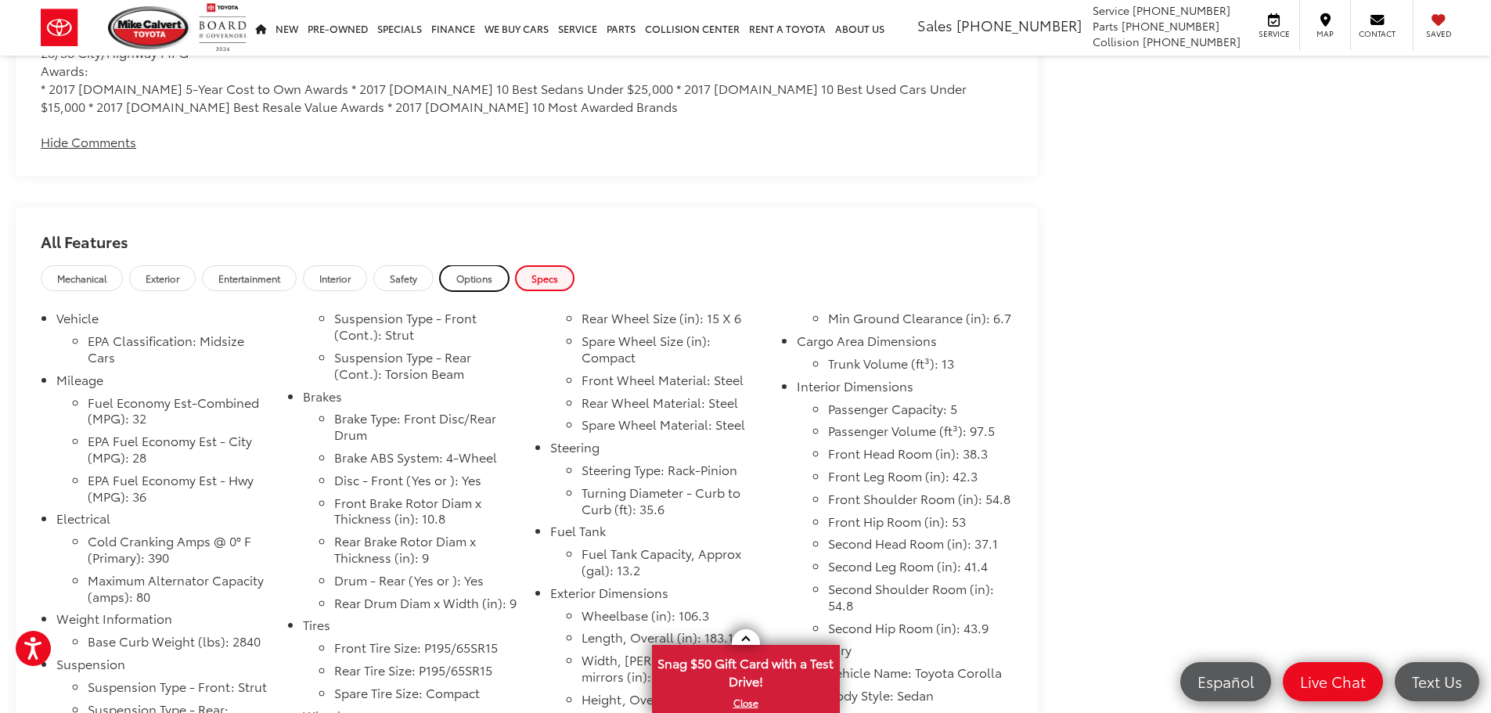
click at [492, 272] on span "Options" at bounding box center [474, 278] width 36 height 13
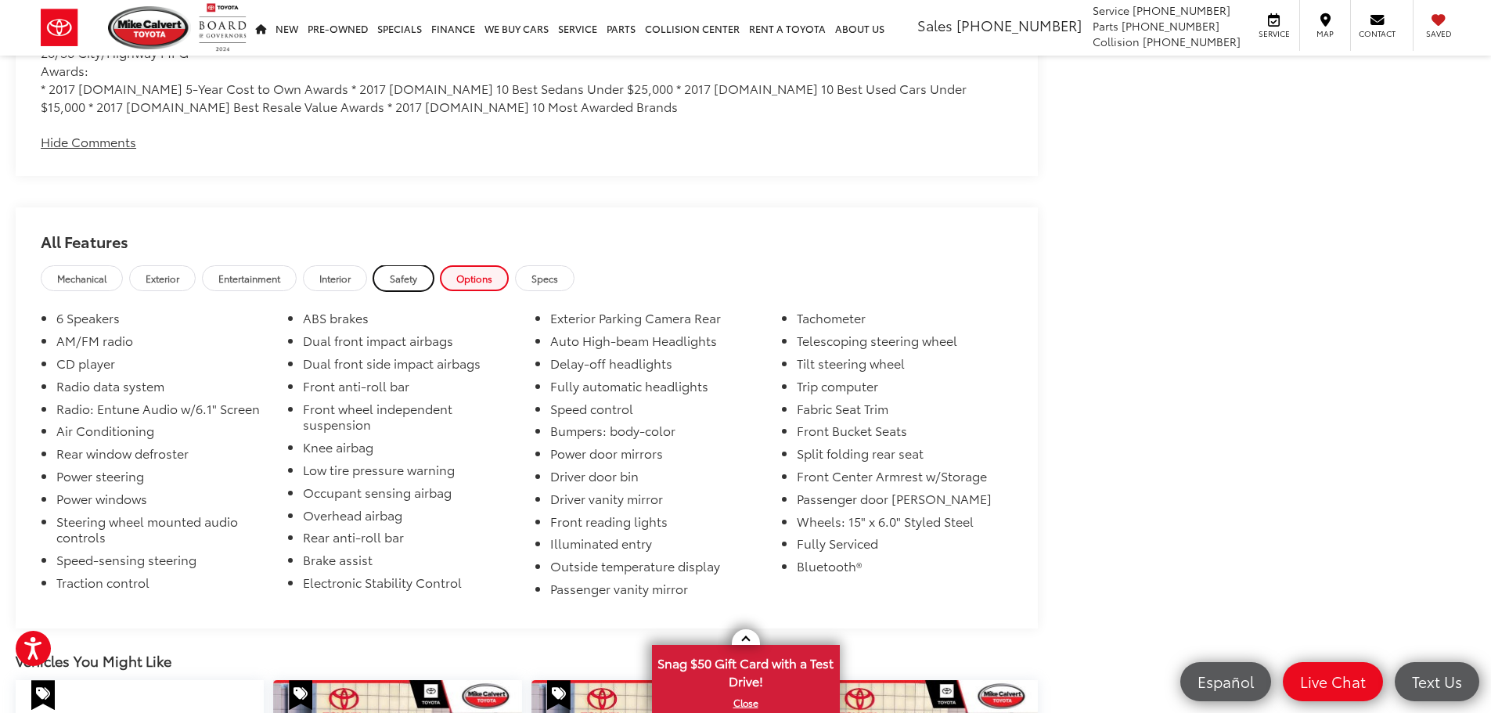
click at [426, 265] on link "Safety" at bounding box center [403, 278] width 60 height 26
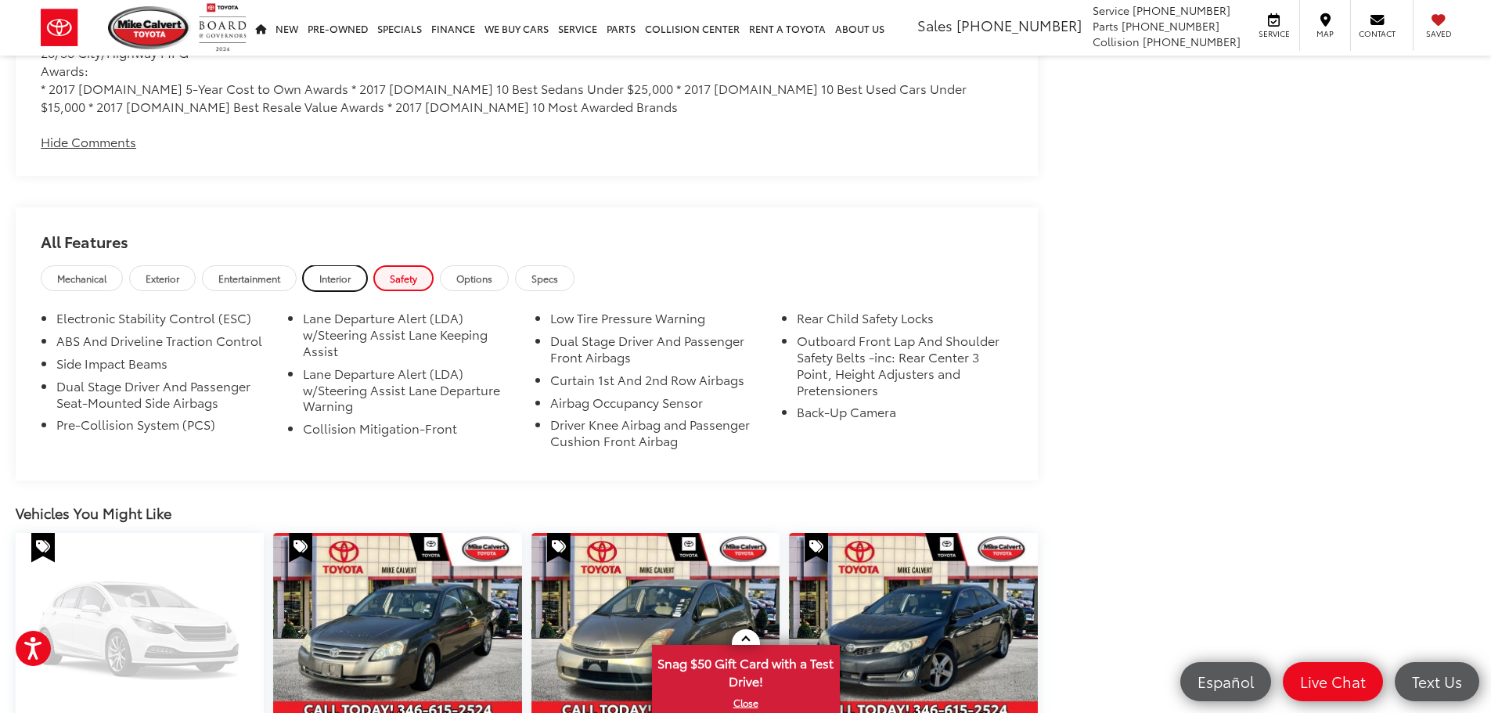
click at [351, 272] on span "Interior" at bounding box center [334, 278] width 31 height 13
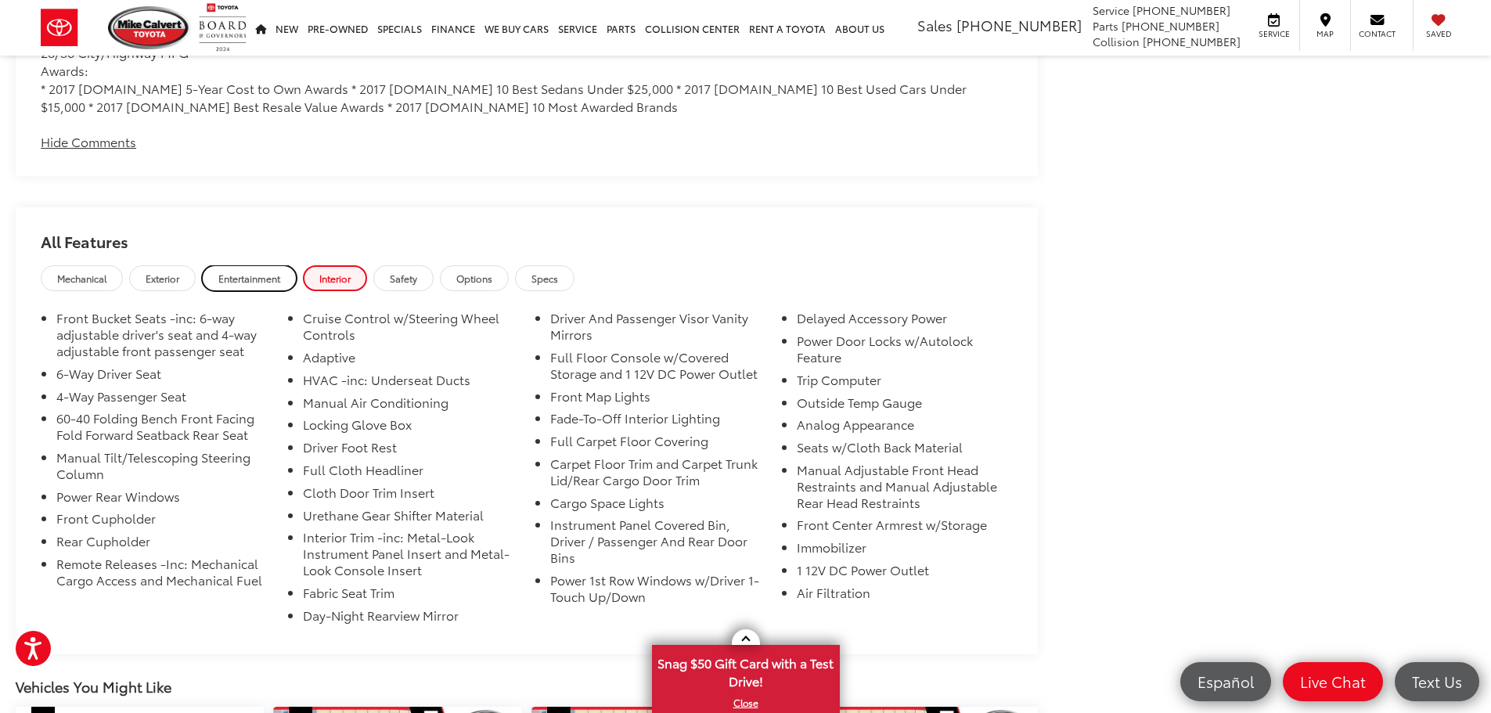
click at [272, 265] on link "Entertainment" at bounding box center [249, 278] width 95 height 26
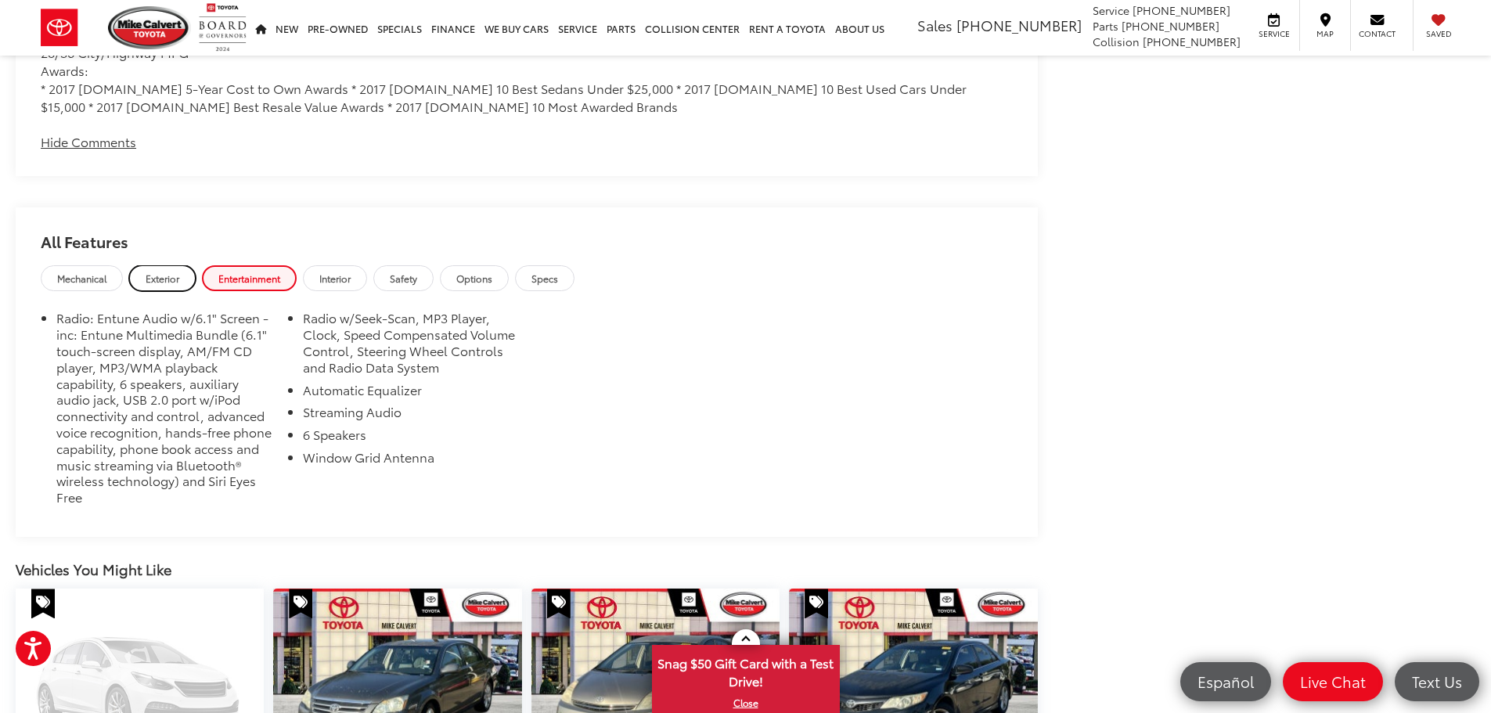
click at [165, 265] on link "Exterior" at bounding box center [162, 278] width 67 height 26
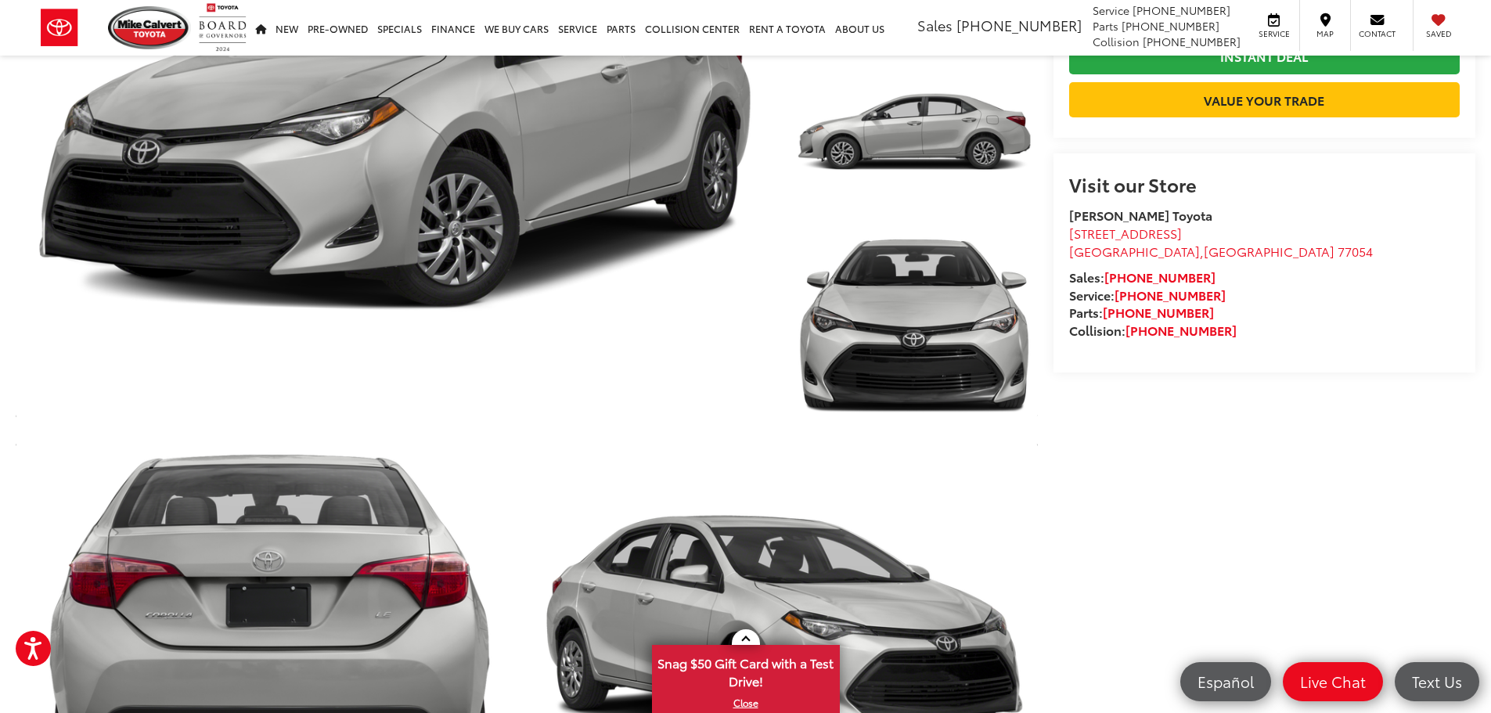
scroll to position [0, 0]
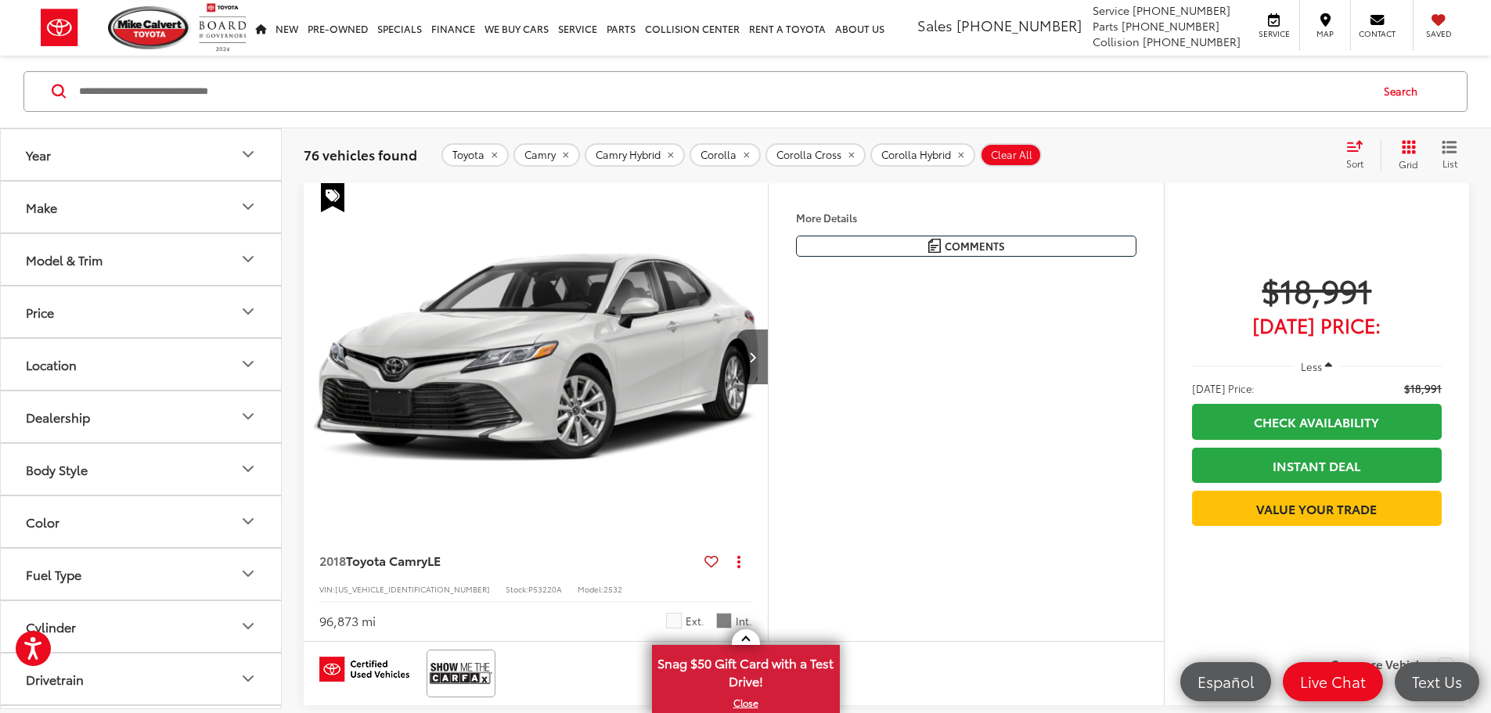
scroll to position [3380, 0]
